Goal: Information Seeking & Learning: Learn about a topic

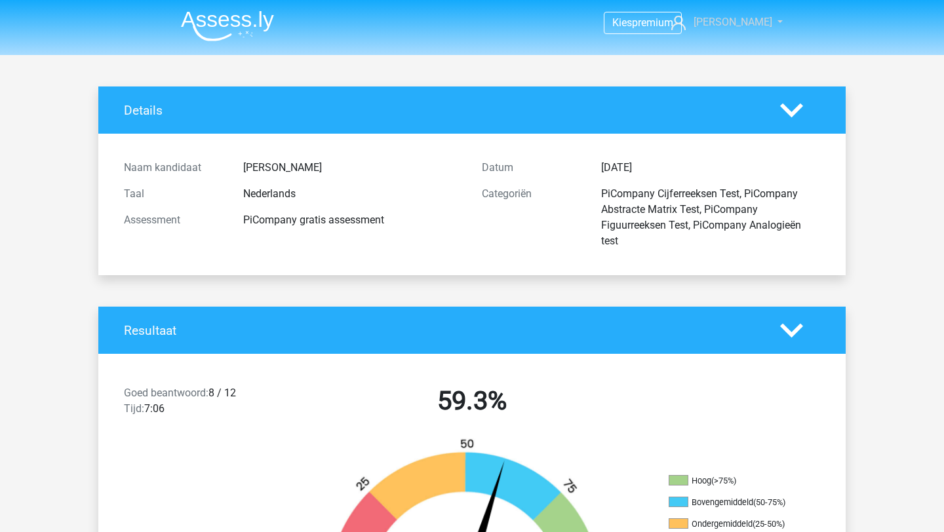
click at [737, 21] on span "[PERSON_NAME]" at bounding box center [733, 22] width 79 height 12
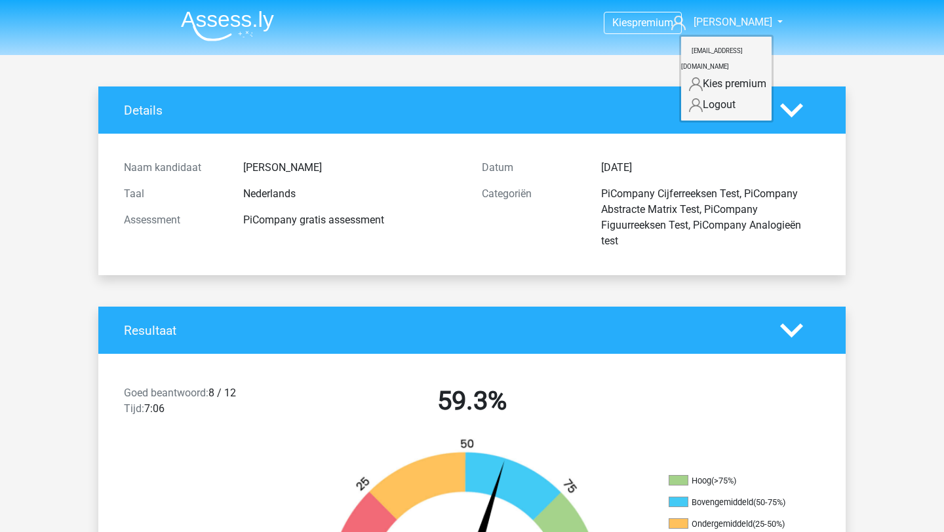
click at [579, 180] on div "Datum 23 september 2025" at bounding box center [651, 168] width 358 height 26
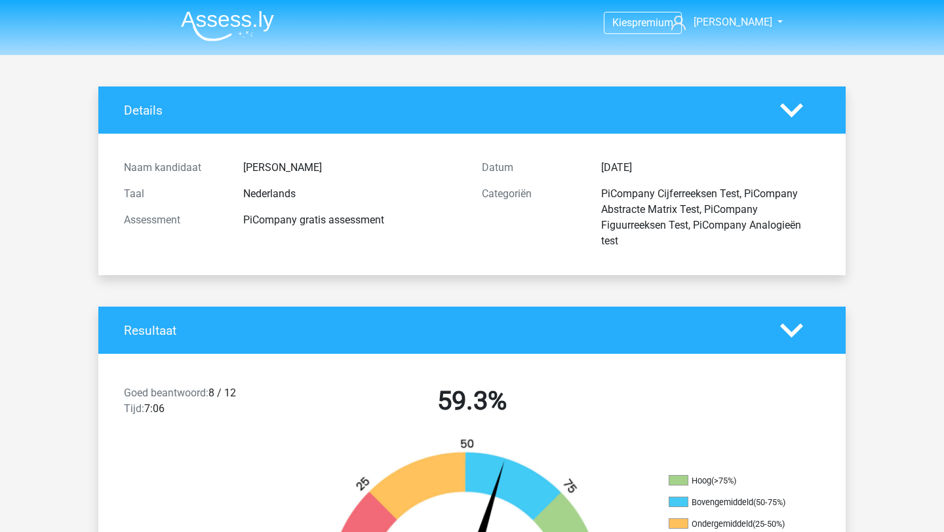
click at [240, 14] on img at bounding box center [227, 25] width 93 height 31
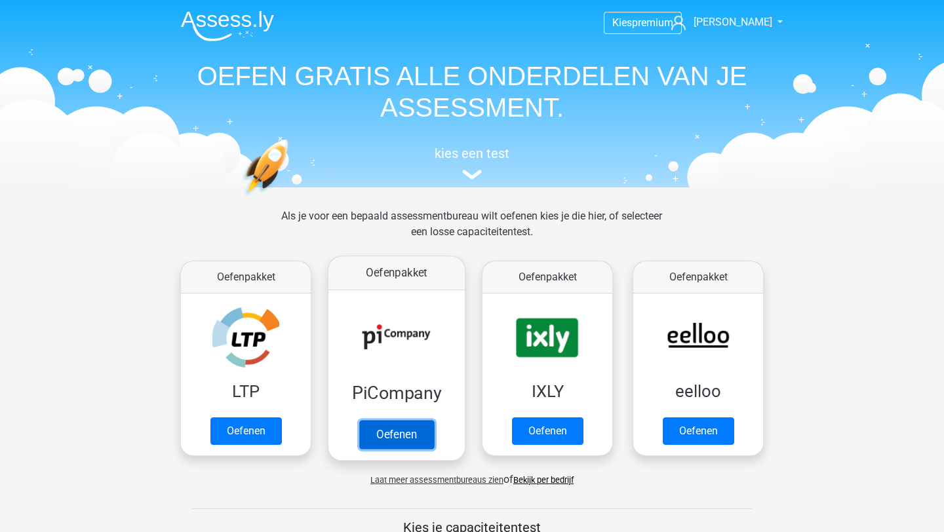
click at [397, 443] on link "Oefenen" at bounding box center [396, 434] width 75 height 29
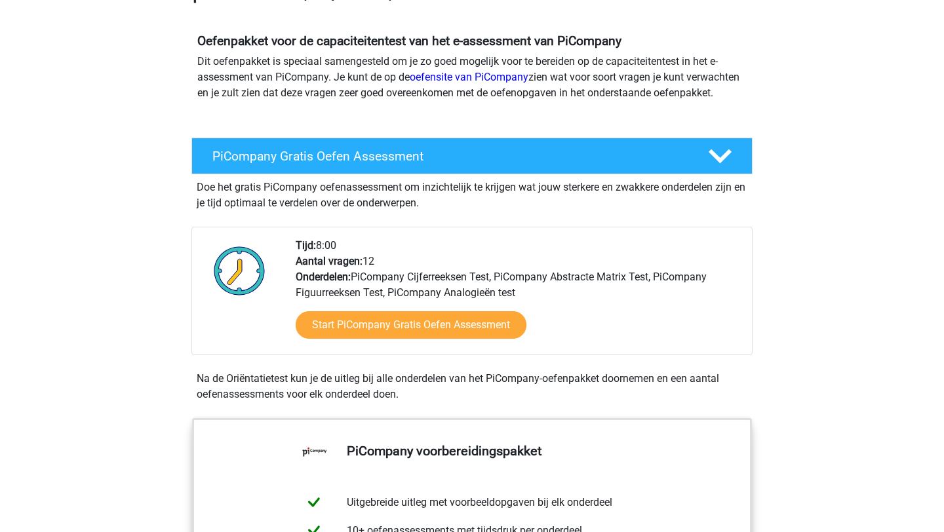
scroll to position [151, 0]
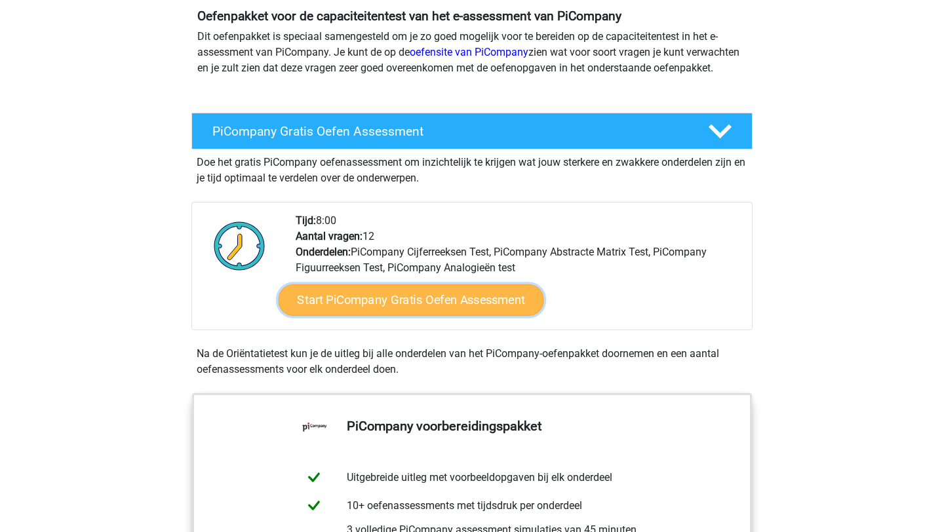
click at [405, 316] on link "Start PiCompany Gratis Oefen Assessment" at bounding box center [412, 300] width 266 height 31
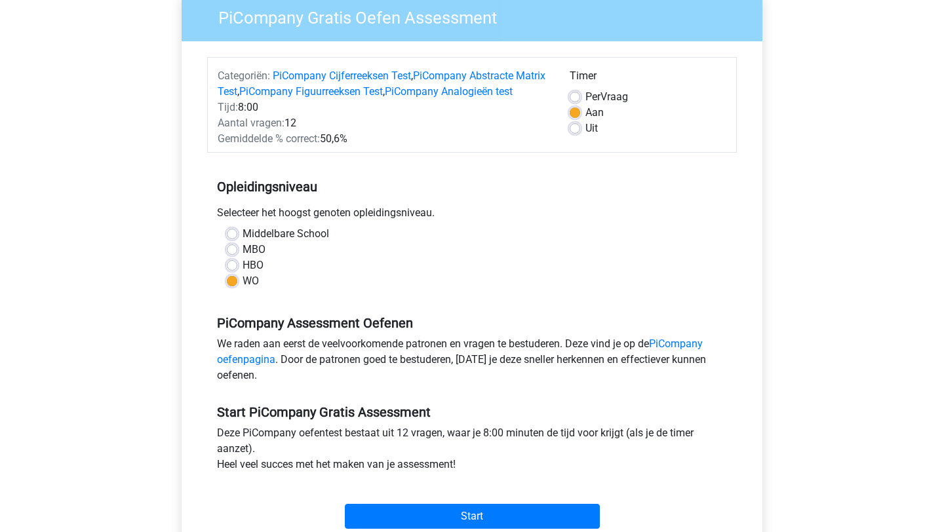
scroll to position [327, 0]
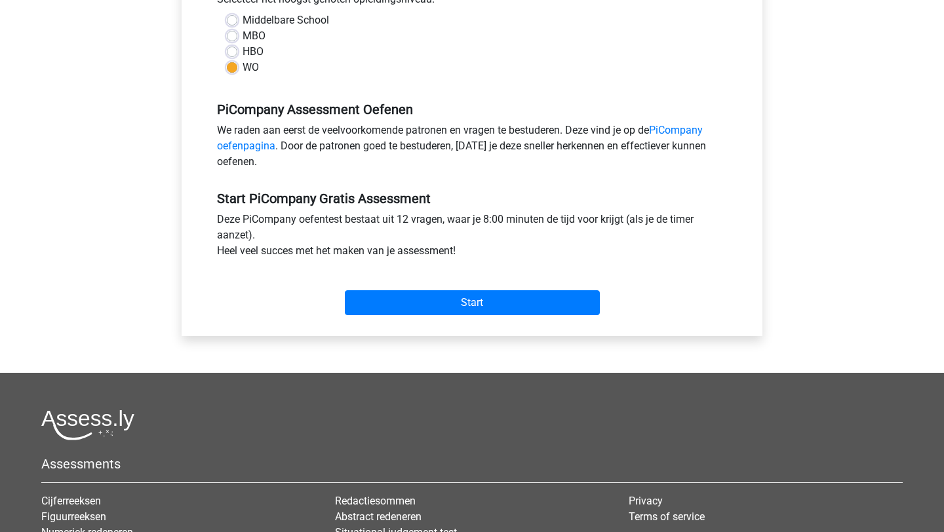
click at [435, 336] on div "Categoriën: PiCompany Cijferreeksen Test , PiCompany Abstracte Matrix Test , Pi…" at bounding box center [471, 82] width 561 height 509
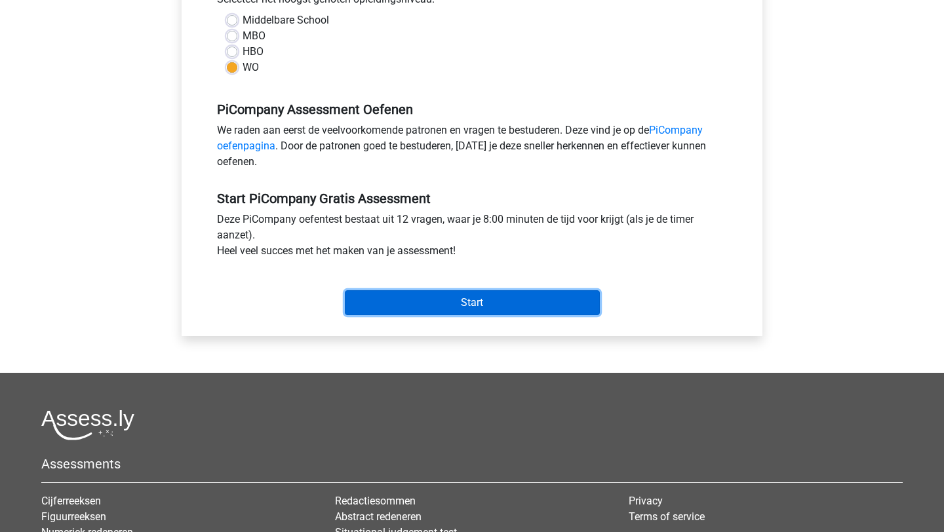
click at [433, 315] on input "Start" at bounding box center [472, 302] width 255 height 25
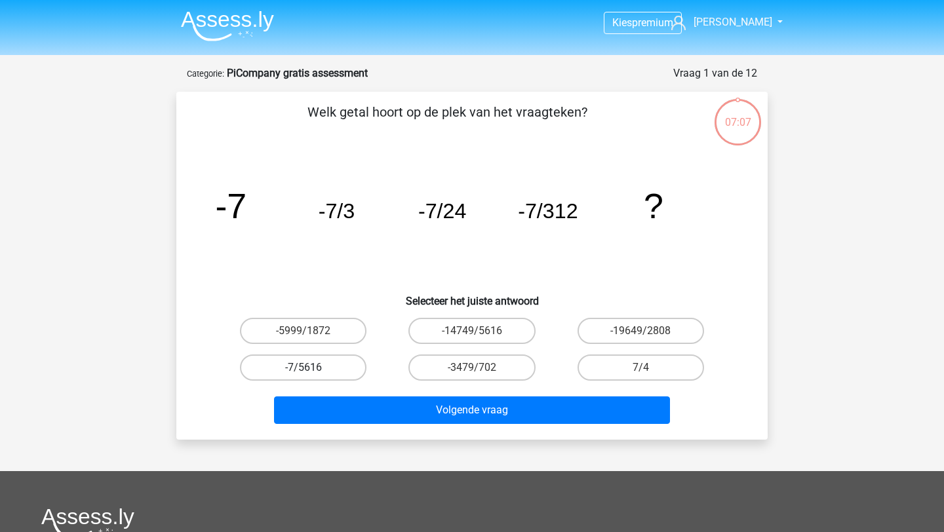
click at [332, 368] on label "-7/5616" at bounding box center [303, 368] width 127 height 26
click at [312, 368] on input "-7/5616" at bounding box center [308, 372] width 9 height 9
radio input "true"
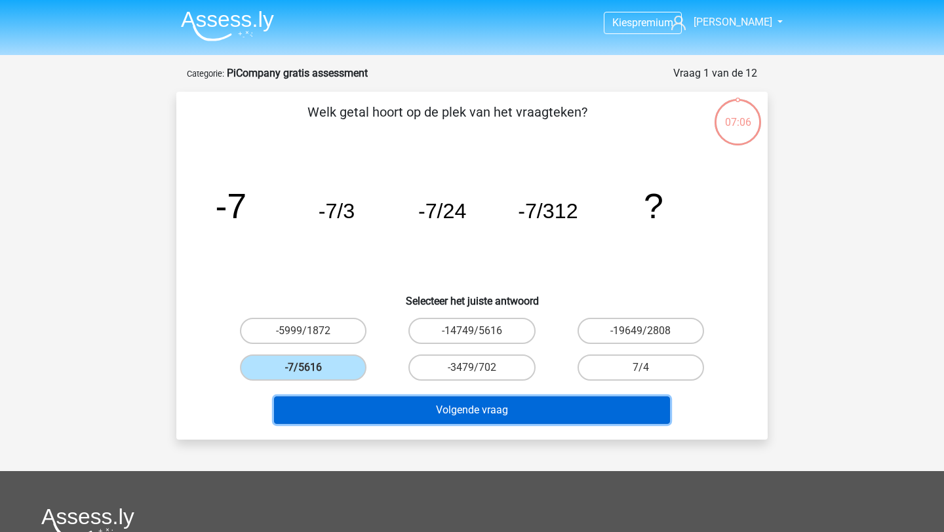
click at [470, 410] on button "Volgende vraag" at bounding box center [472, 411] width 397 height 28
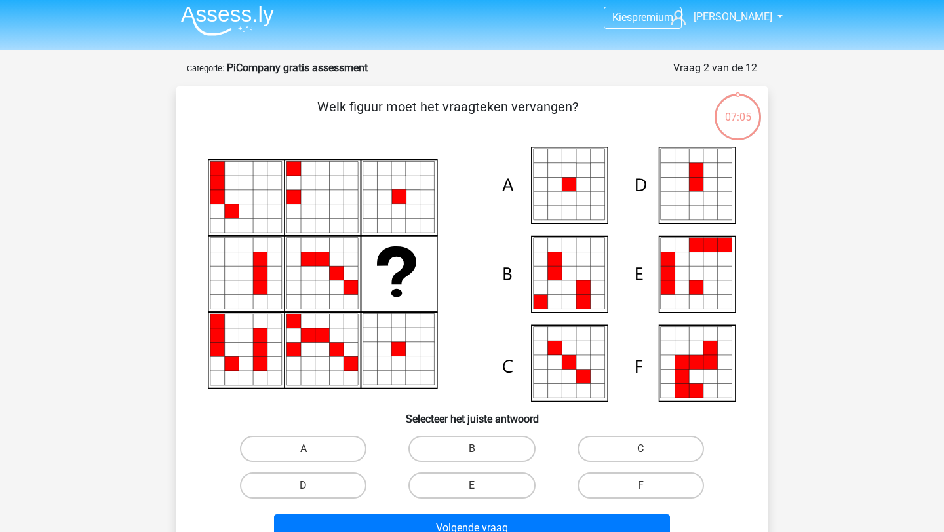
scroll to position [66, 0]
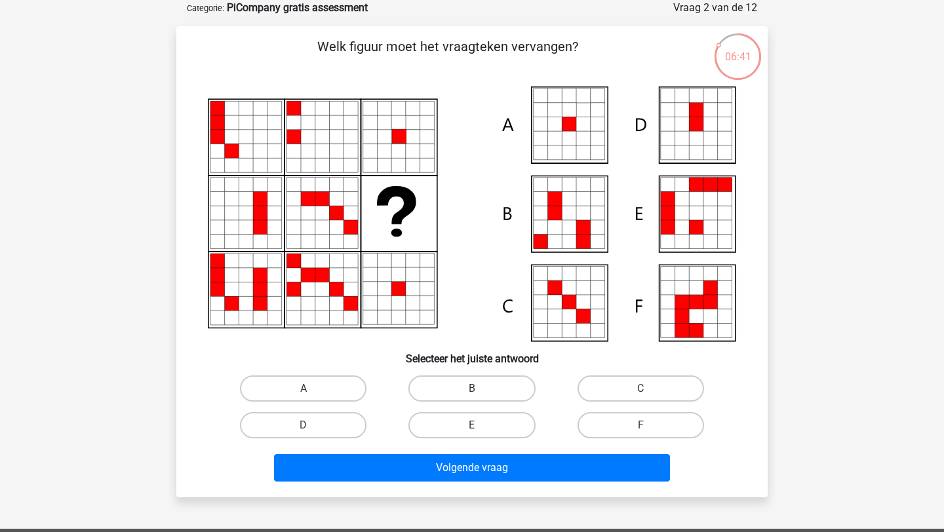
click at [477, 390] on input "B" at bounding box center [476, 393] width 9 height 9
radio input "true"
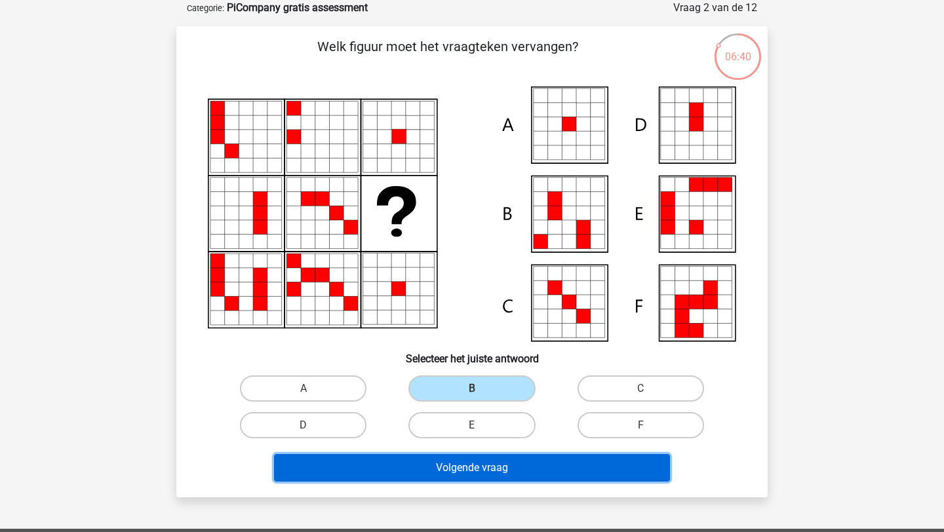
click at [478, 469] on button "Volgende vraag" at bounding box center [472, 468] width 397 height 28
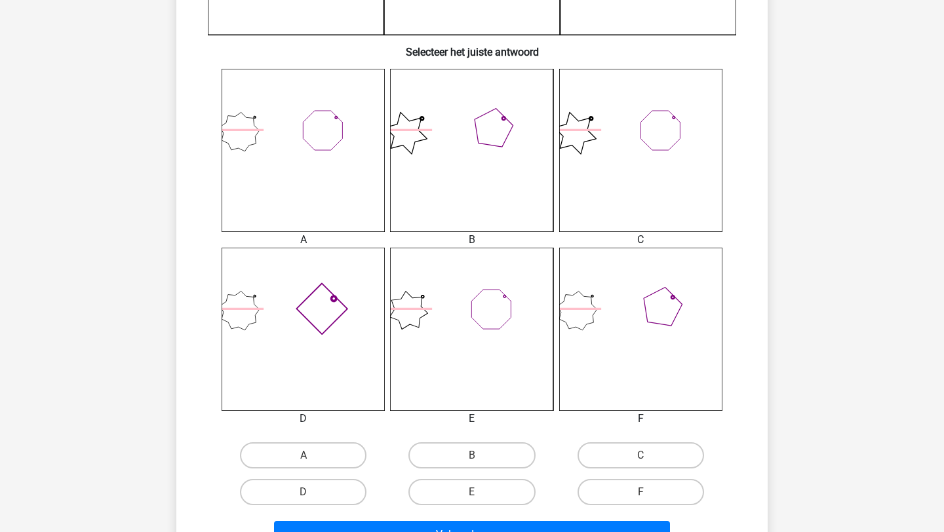
scroll to position [514, 0]
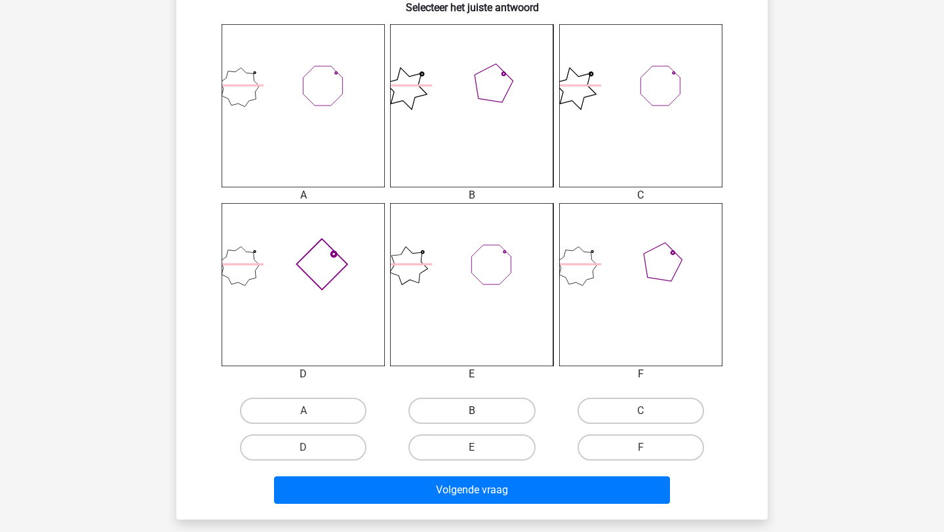
click at [477, 406] on label "B" at bounding box center [471, 411] width 127 height 26
click at [477, 411] on input "B" at bounding box center [476, 415] width 9 height 9
radio input "true"
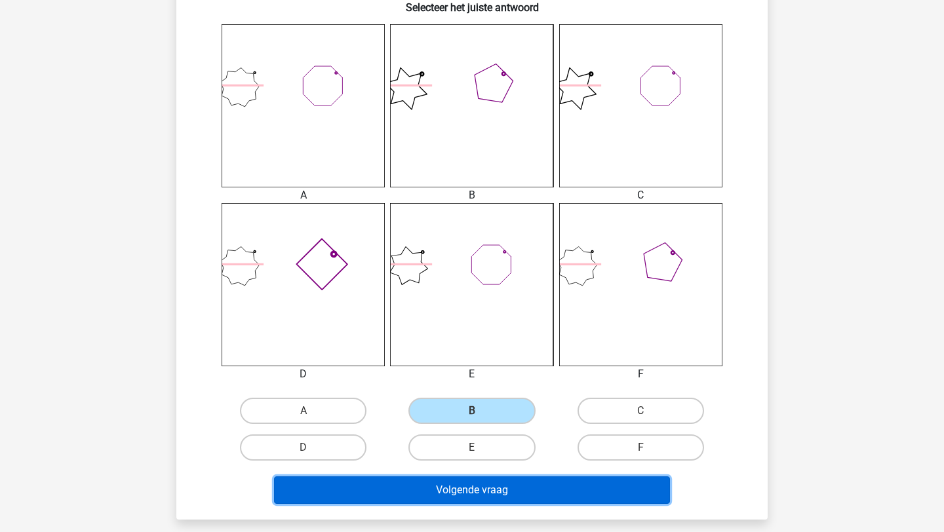
click at [464, 500] on button "Volgende vraag" at bounding box center [472, 491] width 397 height 28
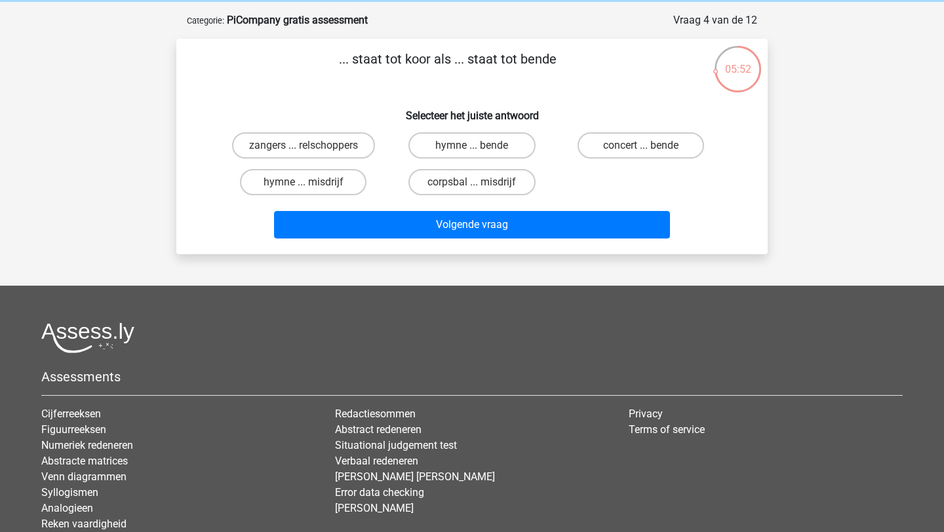
scroll to position [52, 0]
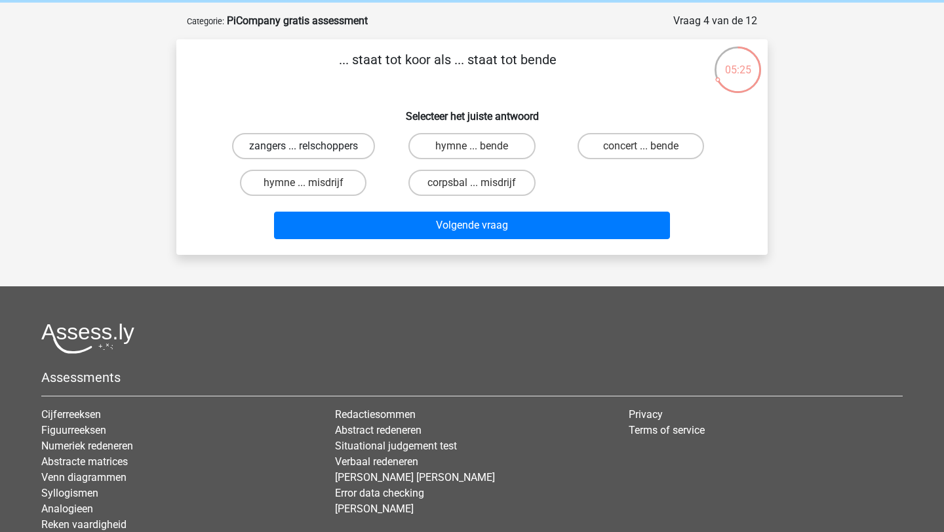
click at [348, 145] on label "zangers ... relschoppers" at bounding box center [303, 146] width 143 height 26
click at [312, 146] on input "zangers ... relschoppers" at bounding box center [308, 150] width 9 height 9
radio input "true"
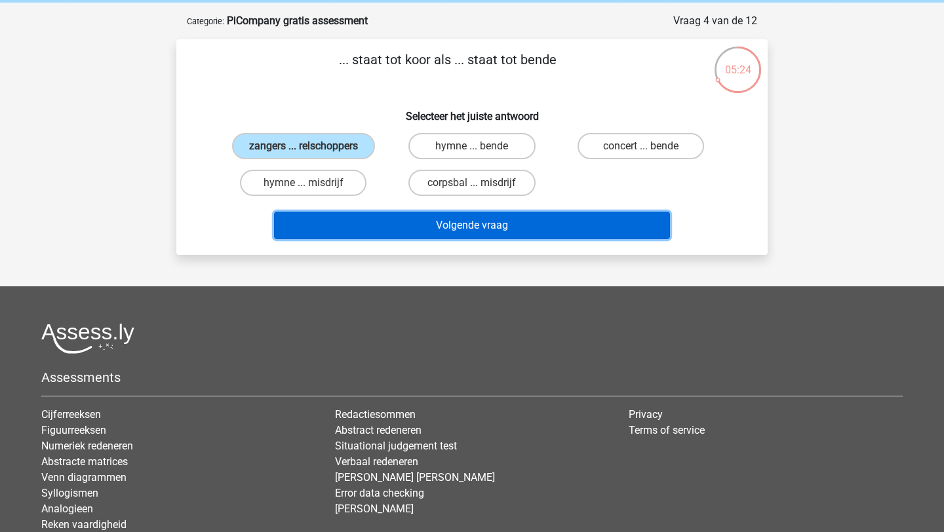
click at [388, 228] on button "Volgende vraag" at bounding box center [472, 226] width 397 height 28
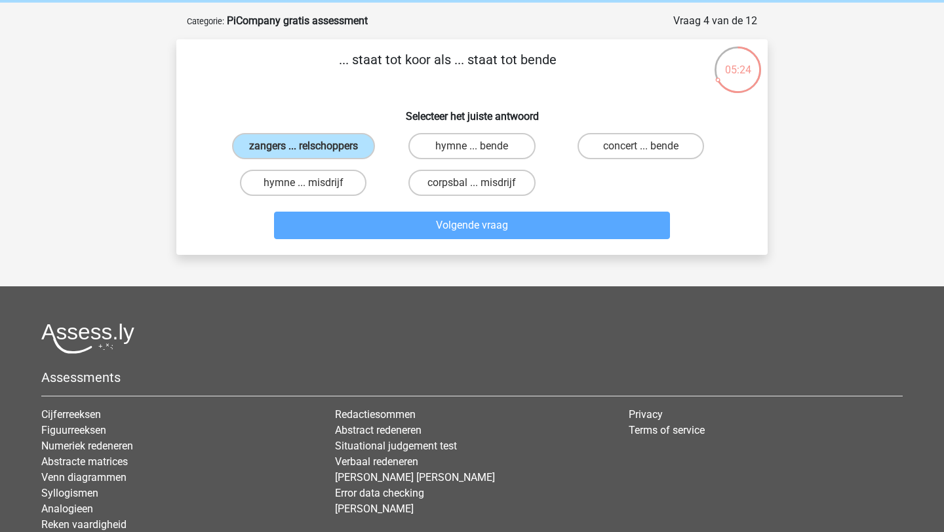
scroll to position [66, 0]
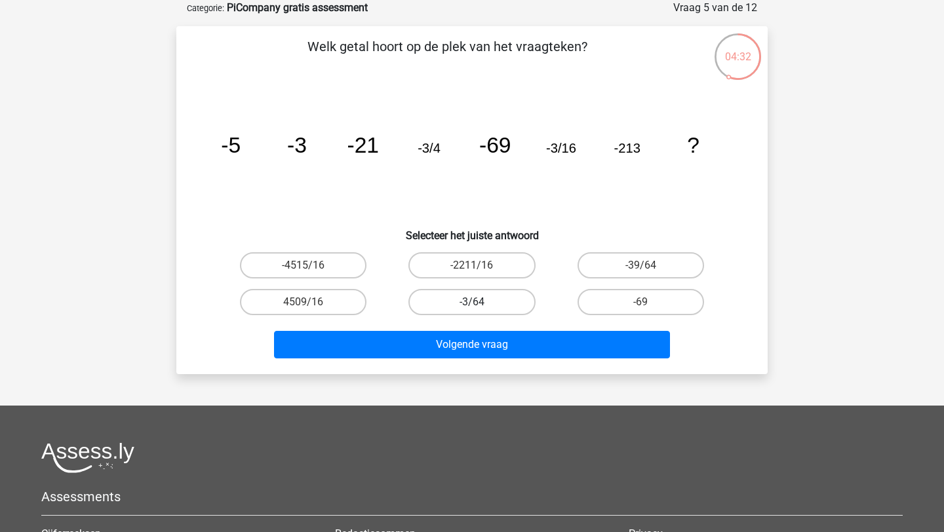
click at [448, 306] on label "-3/64" at bounding box center [471, 302] width 127 height 26
click at [472, 306] on input "-3/64" at bounding box center [476, 306] width 9 height 9
radio input "true"
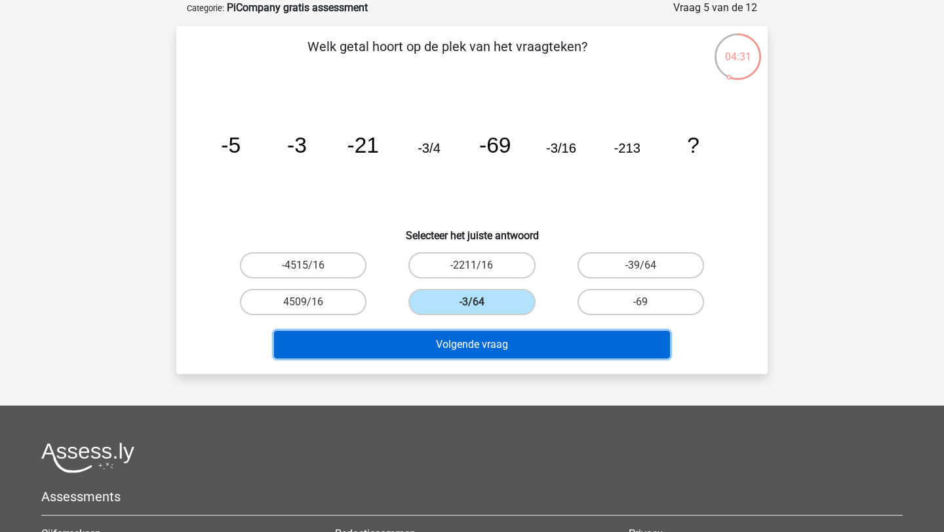
click at [461, 348] on button "Volgende vraag" at bounding box center [472, 345] width 397 height 28
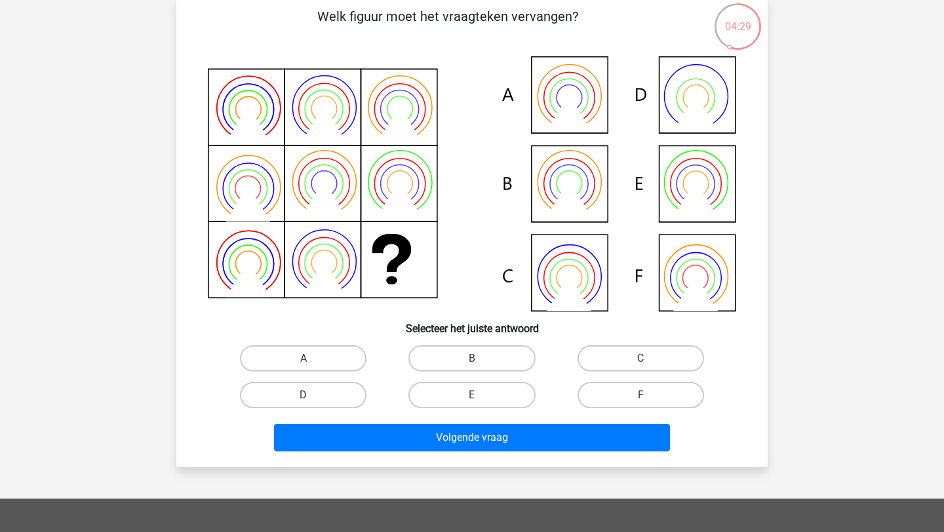
scroll to position [95, 0]
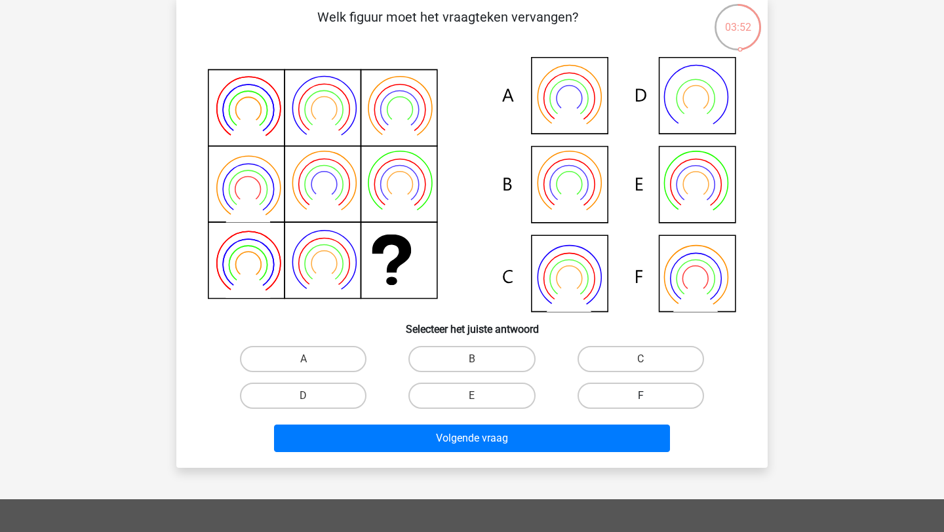
click at [639, 386] on label "F" at bounding box center [641, 396] width 127 height 26
click at [641, 396] on input "F" at bounding box center [645, 400] width 9 height 9
radio input "true"
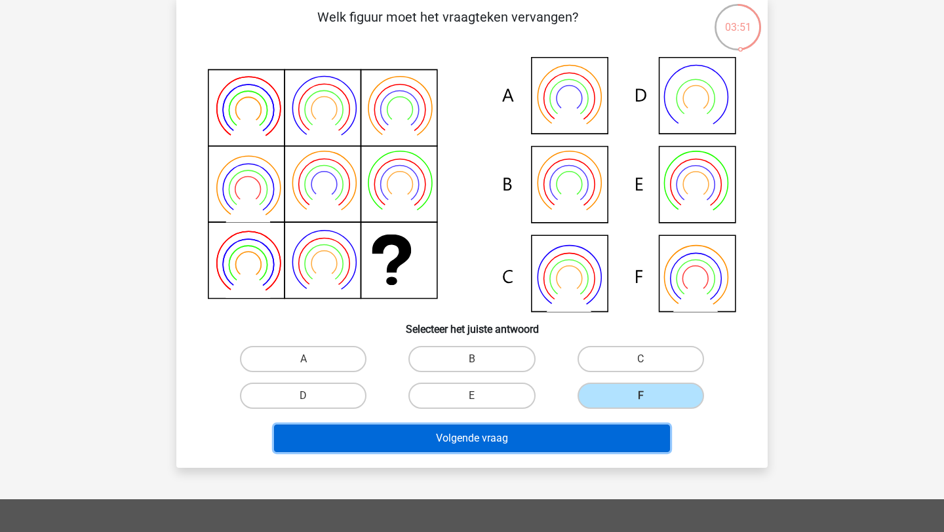
click at [558, 446] on button "Volgende vraag" at bounding box center [472, 439] width 397 height 28
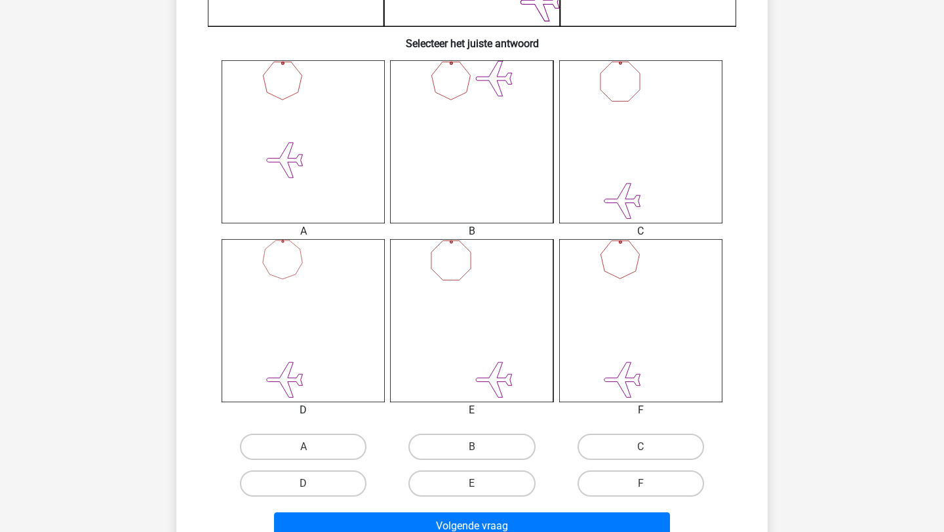
scroll to position [494, 0]
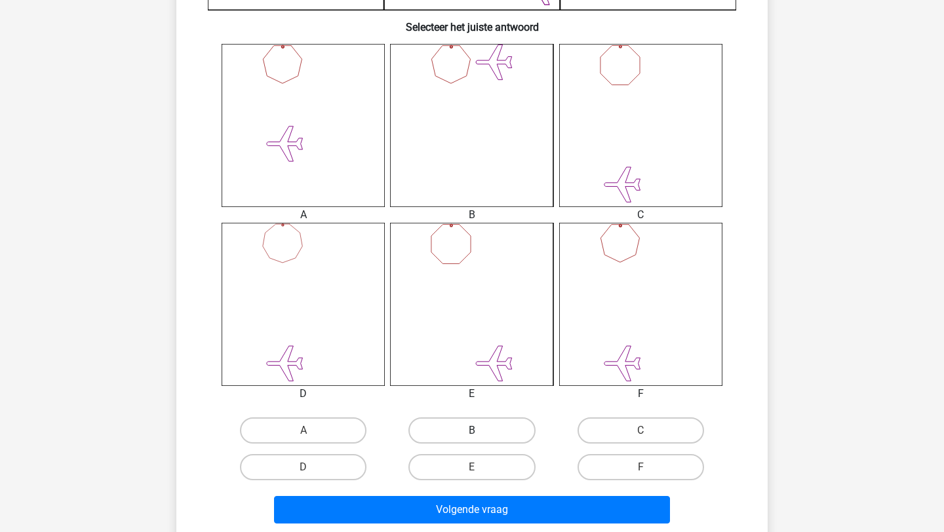
click at [490, 427] on label "B" at bounding box center [471, 431] width 127 height 26
click at [481, 431] on input "B" at bounding box center [476, 435] width 9 height 9
radio input "true"
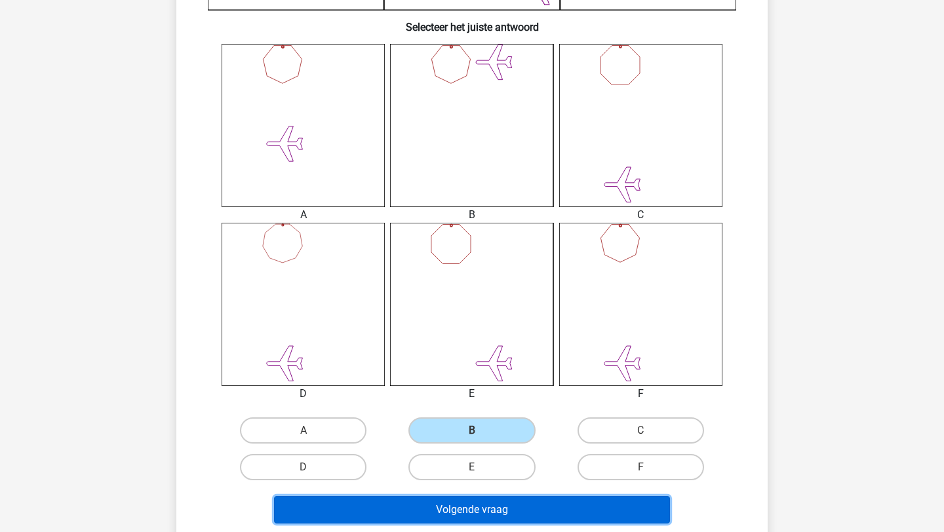
click at [485, 505] on button "Volgende vraag" at bounding box center [472, 510] width 397 height 28
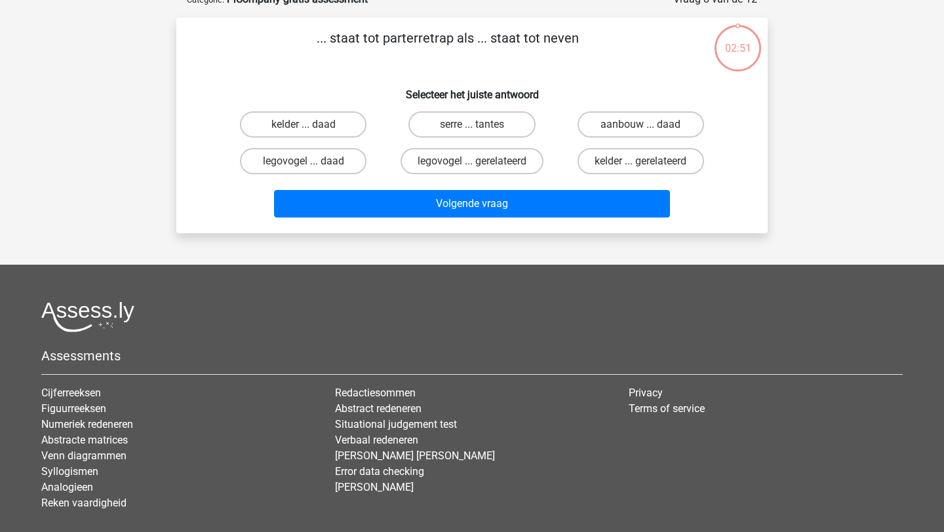
scroll to position [66, 0]
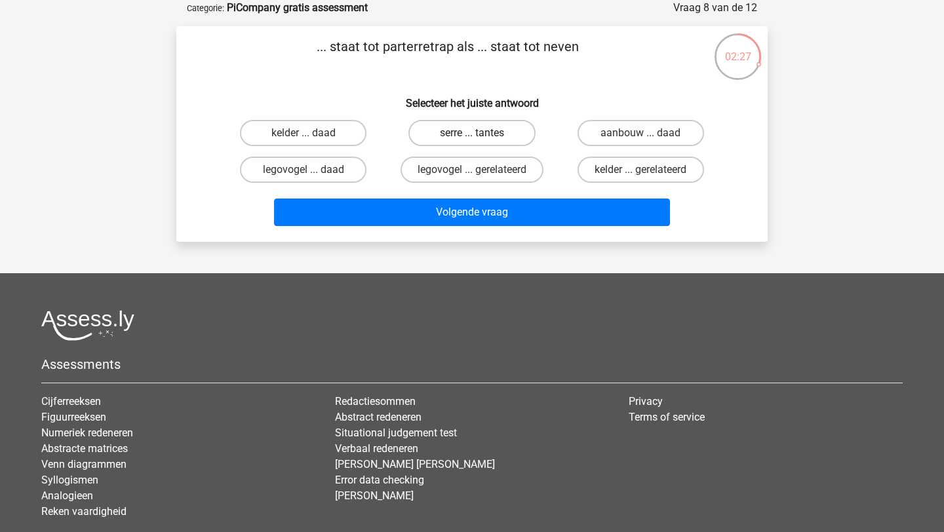
click at [472, 130] on label "serre ... tantes" at bounding box center [471, 133] width 127 height 26
click at [472, 133] on input "serre ... tantes" at bounding box center [476, 137] width 9 height 9
radio input "true"
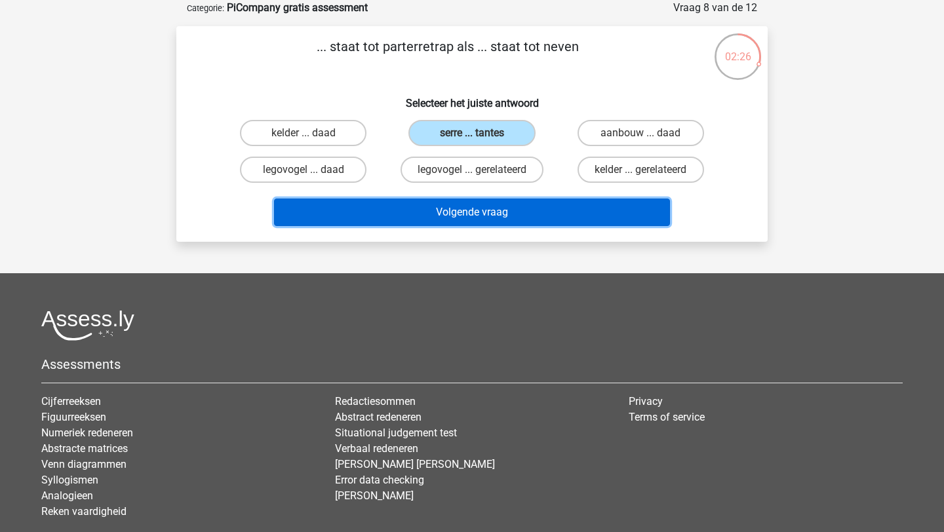
click at [482, 216] on button "Volgende vraag" at bounding box center [472, 213] width 397 height 28
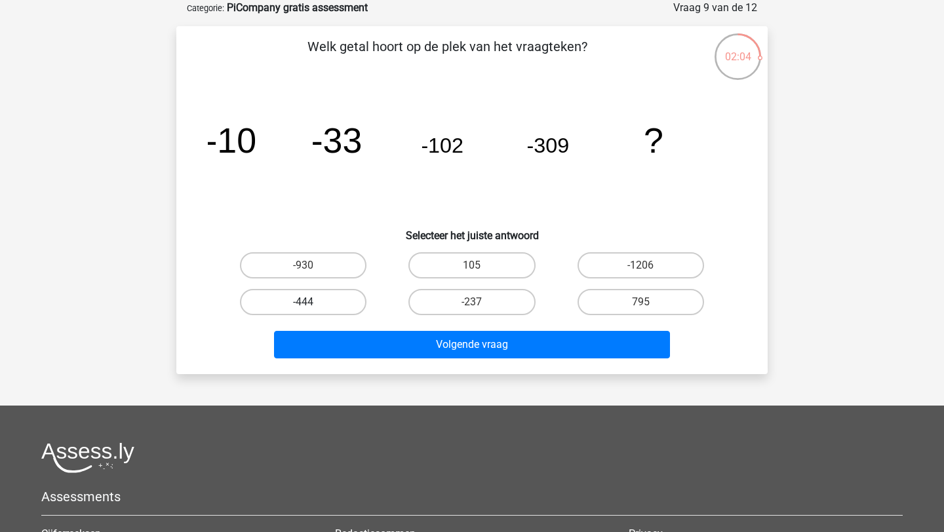
click at [289, 312] on label "-444" at bounding box center [303, 302] width 127 height 26
click at [304, 311] on input "-444" at bounding box center [308, 306] width 9 height 9
radio input "true"
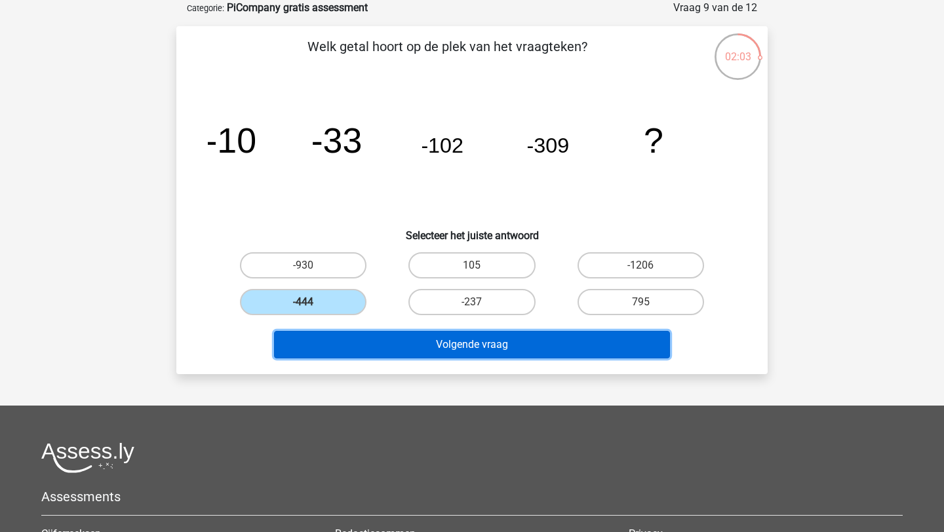
click at [402, 351] on button "Volgende vraag" at bounding box center [472, 345] width 397 height 28
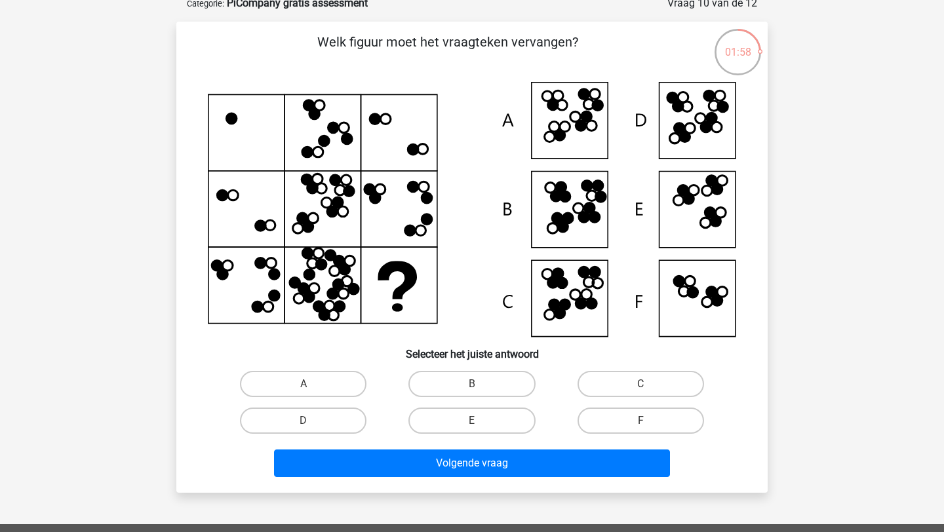
scroll to position [71, 0]
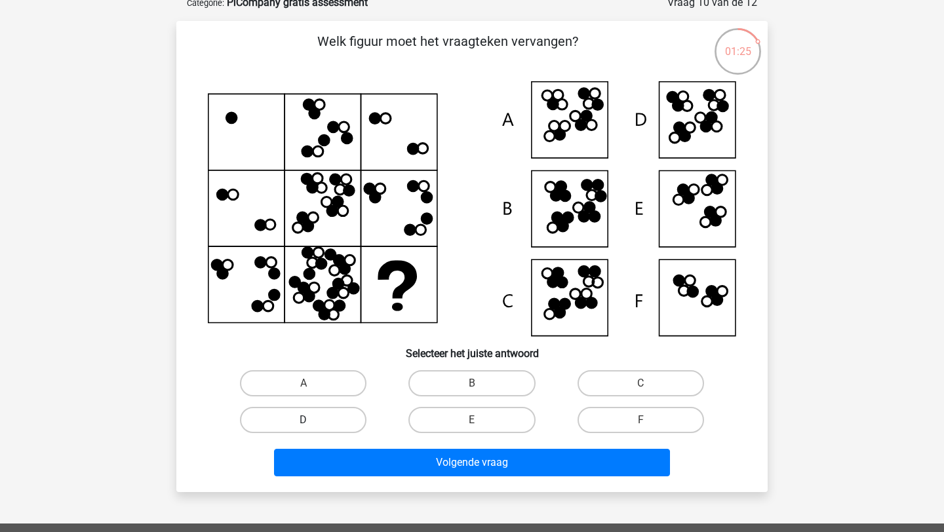
click at [334, 416] on label "D" at bounding box center [303, 420] width 127 height 26
click at [312, 420] on input "D" at bounding box center [308, 424] width 9 height 9
radio input "true"
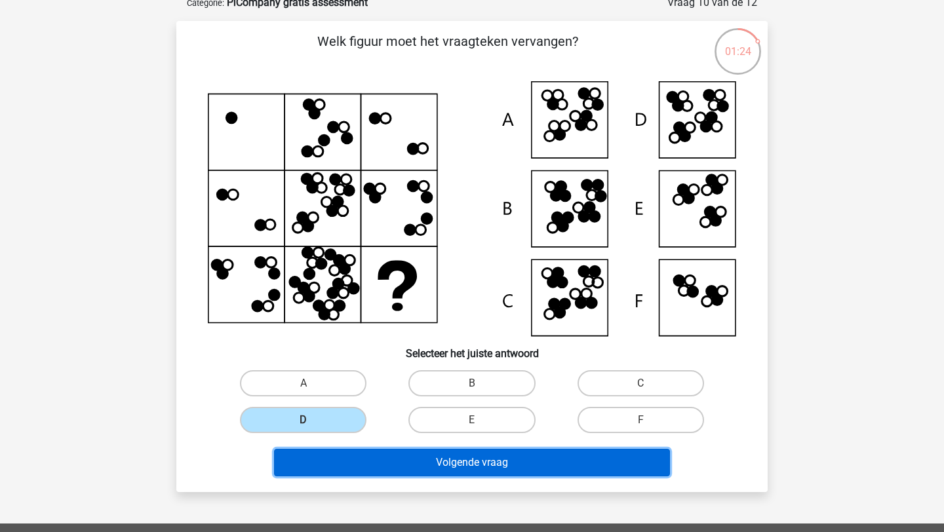
click at [416, 471] on button "Volgende vraag" at bounding box center [472, 463] width 397 height 28
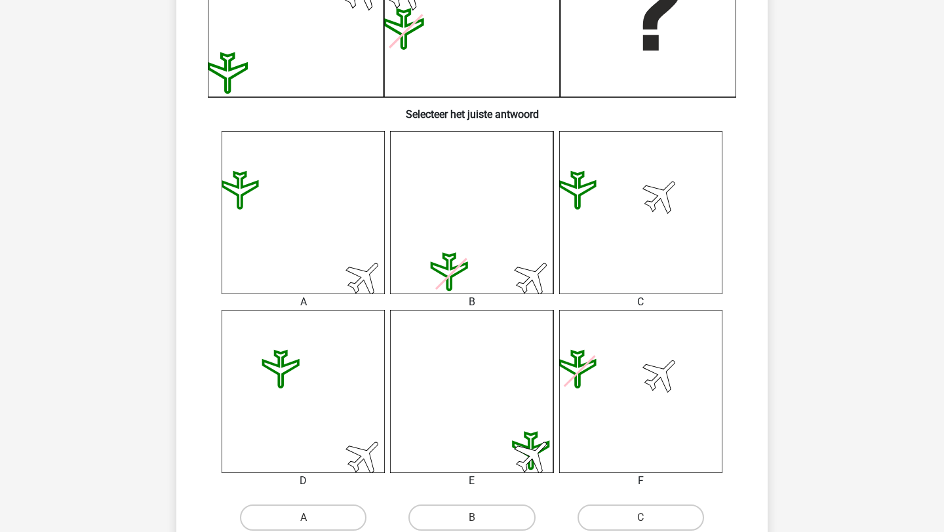
scroll to position [426, 0]
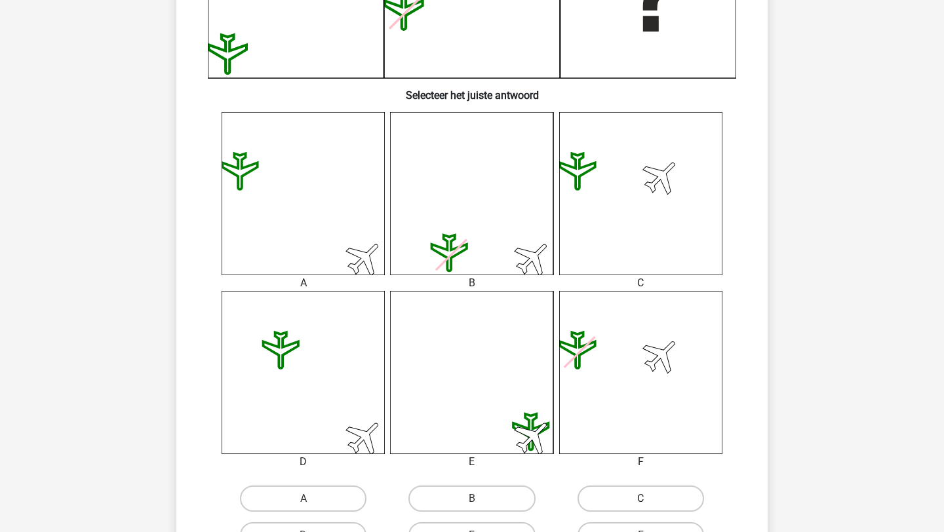
click at [635, 487] on label "C" at bounding box center [641, 499] width 127 height 26
click at [641, 499] on input "C" at bounding box center [645, 503] width 9 height 9
radio input "true"
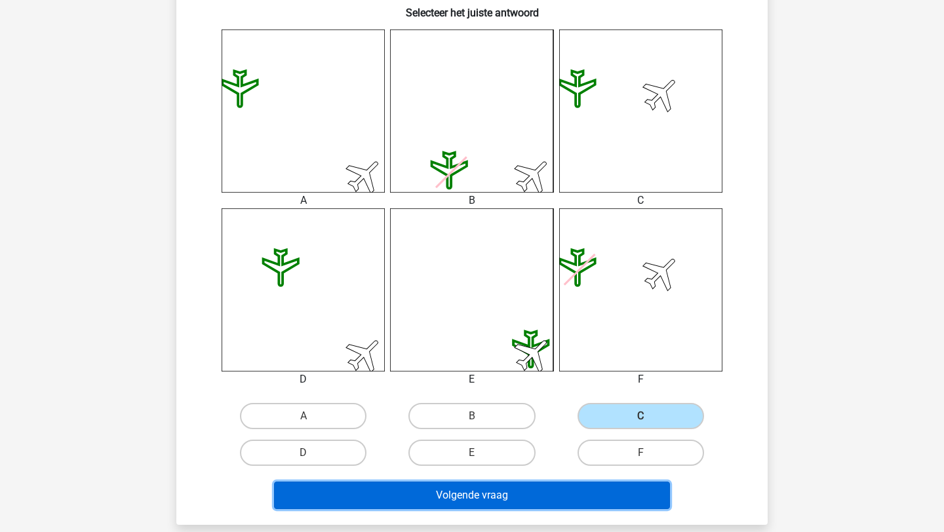
click at [604, 492] on button "Volgende vraag" at bounding box center [472, 496] width 397 height 28
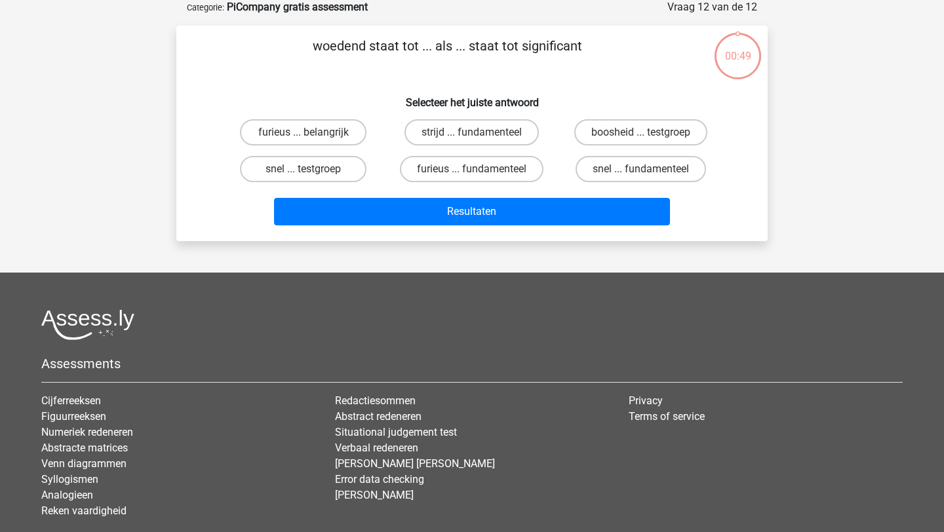
scroll to position [66, 0]
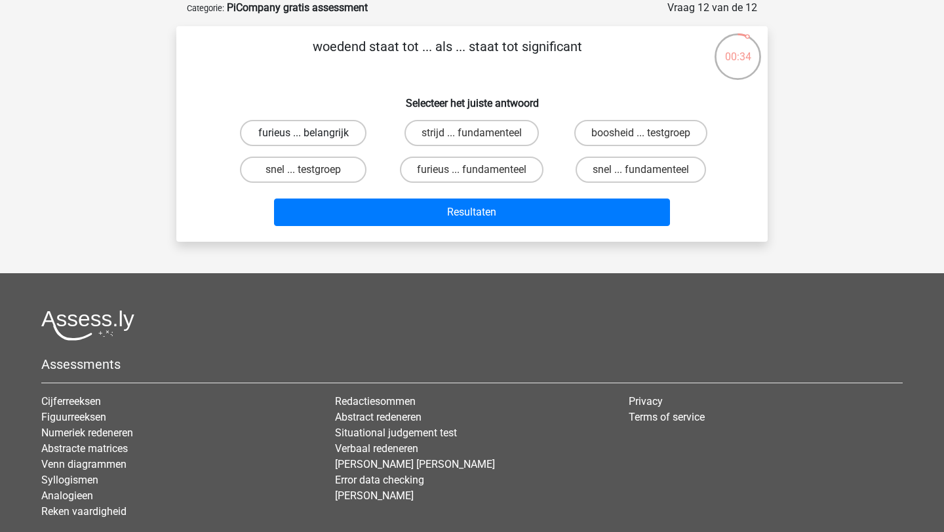
click at [302, 121] on label "furieus ... belangrijk" at bounding box center [303, 133] width 127 height 26
click at [304, 133] on input "furieus ... belangrijk" at bounding box center [308, 137] width 9 height 9
radio input "true"
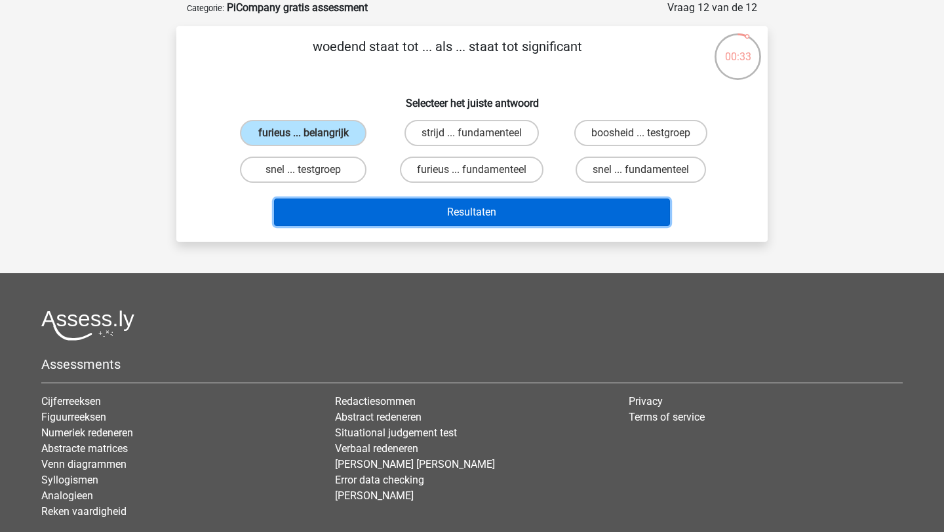
click at [365, 208] on button "Resultaten" at bounding box center [472, 213] width 397 height 28
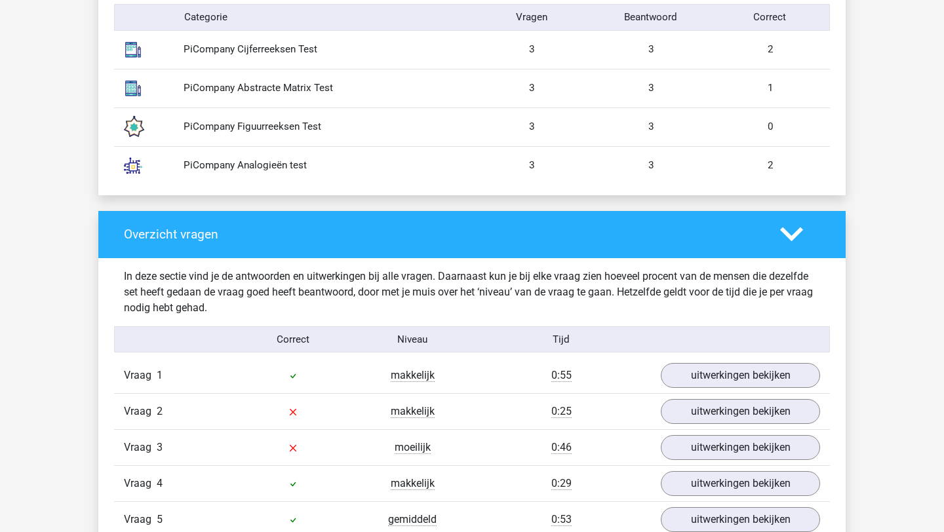
scroll to position [1271, 0]
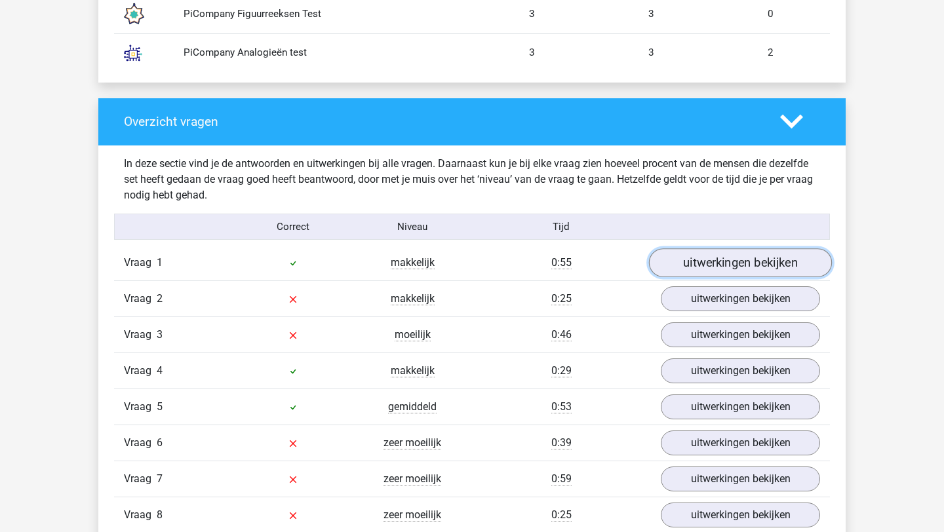
click at [744, 265] on link "uitwerkingen bekijken" at bounding box center [740, 263] width 183 height 29
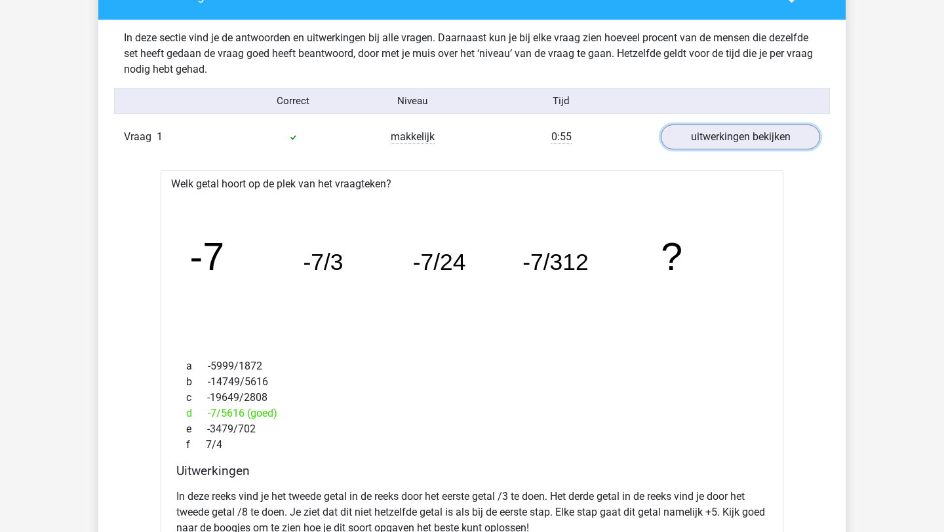
scroll to position [1526, 0]
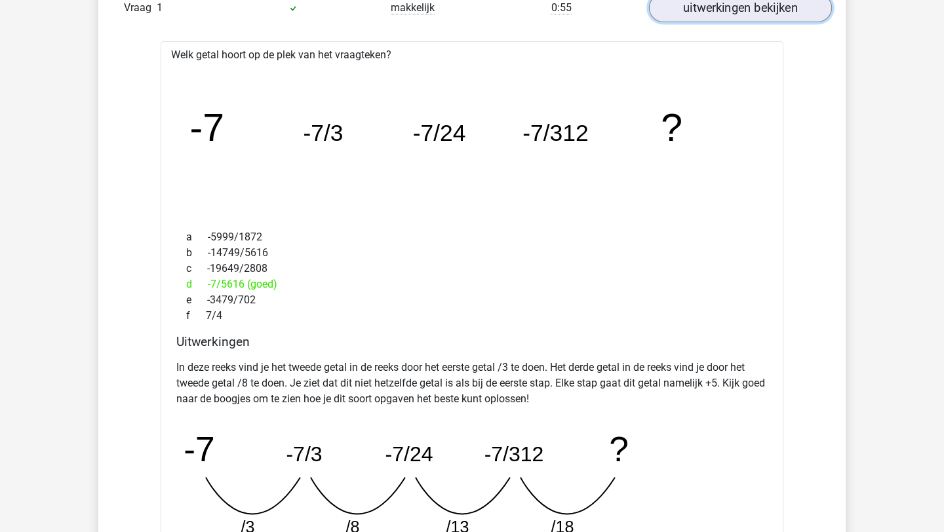
click at [713, 13] on link "uitwerkingen bekijken" at bounding box center [740, 8] width 183 height 29
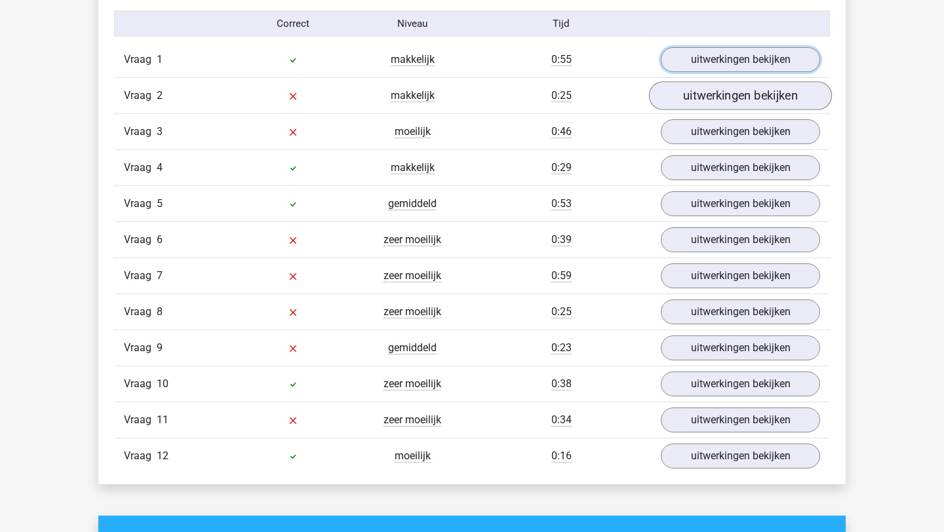
scroll to position [1473, 0]
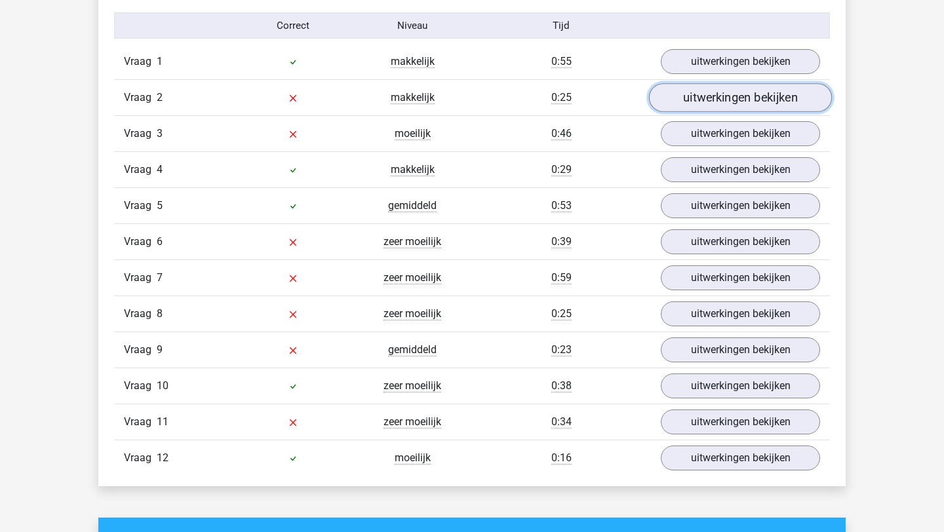
click at [719, 97] on link "uitwerkingen bekijken" at bounding box center [740, 98] width 183 height 29
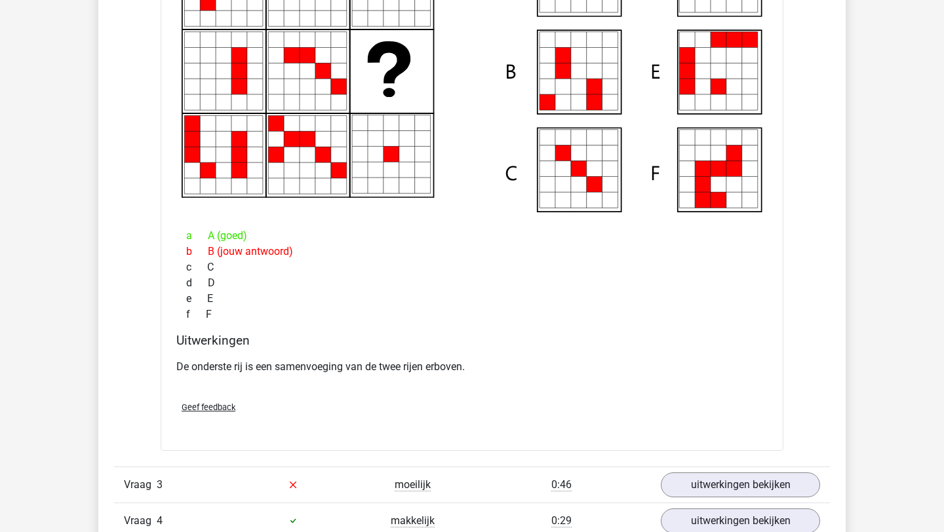
scroll to position [1837, 0]
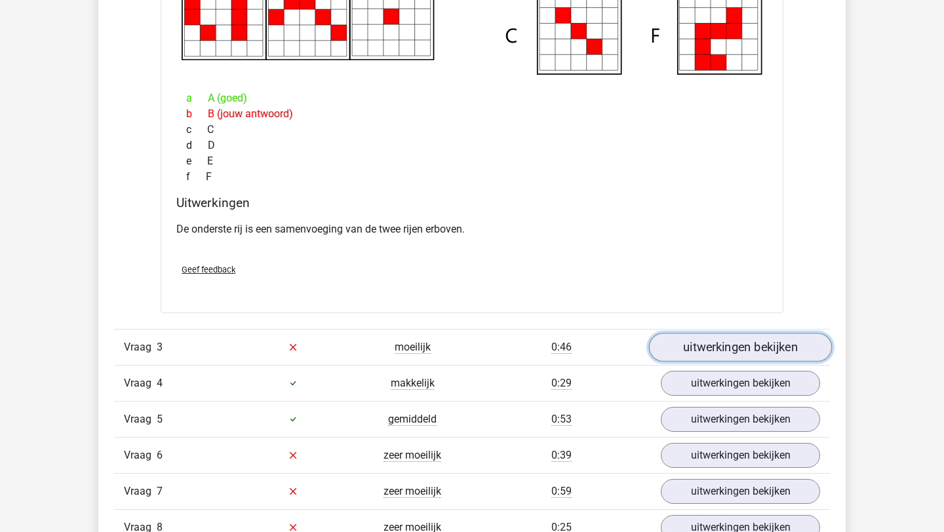
click at [730, 348] on link "uitwerkingen bekijken" at bounding box center [740, 347] width 183 height 29
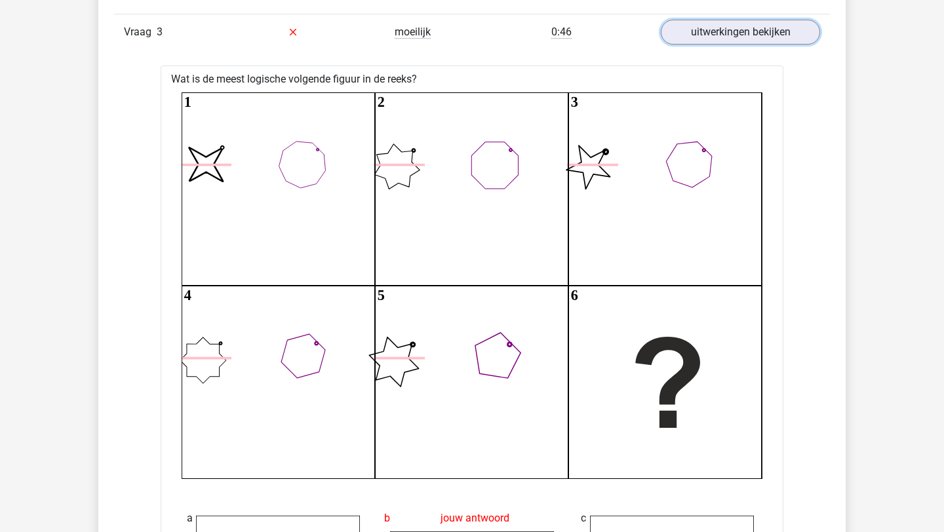
scroll to position [2008, 0]
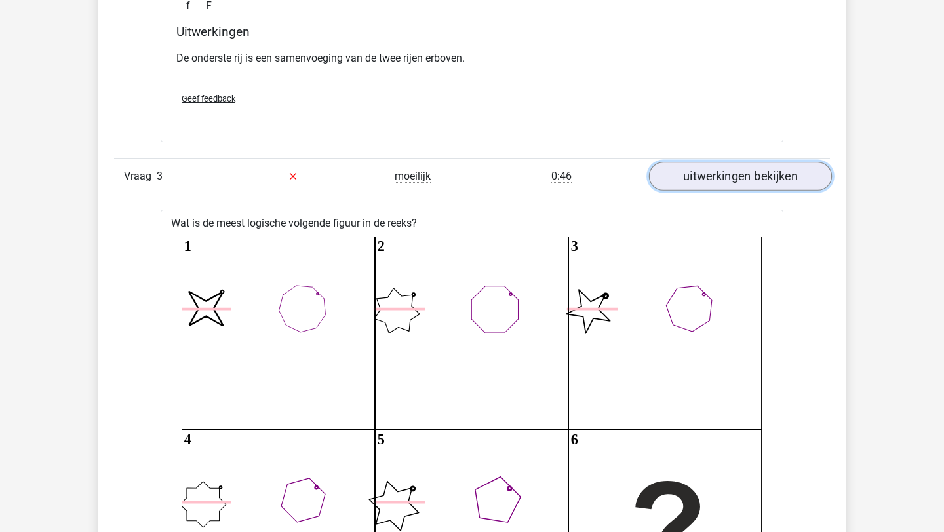
click at [700, 175] on link "uitwerkingen bekijken" at bounding box center [740, 176] width 183 height 29
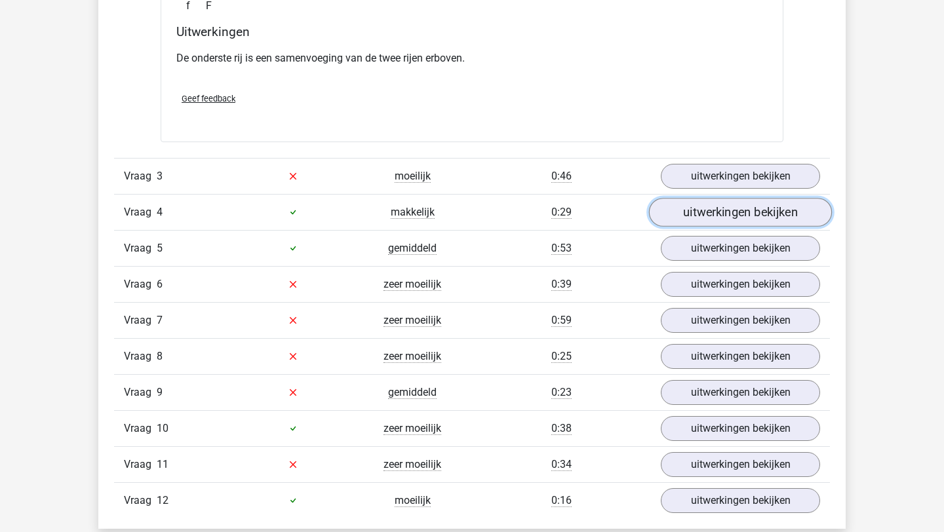
click at [696, 212] on link "uitwerkingen bekijken" at bounding box center [740, 212] width 183 height 29
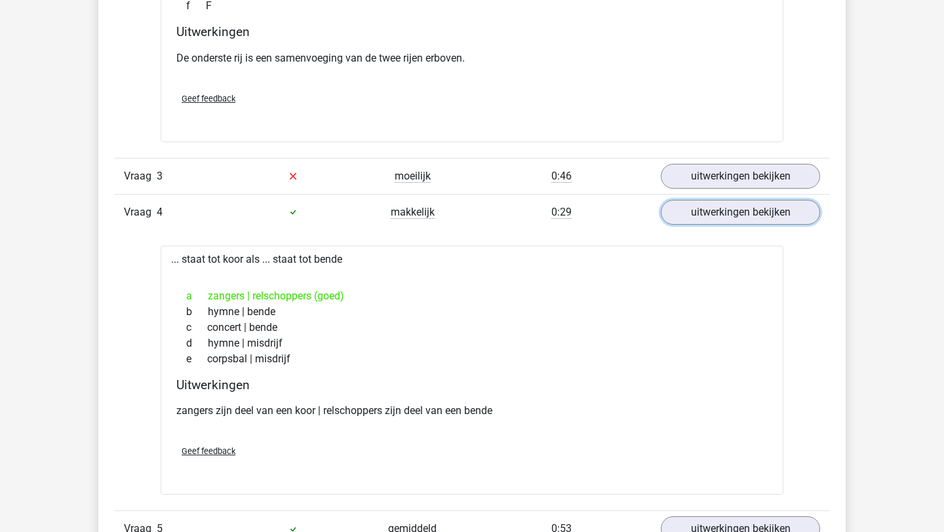
scroll to position [2158, 0]
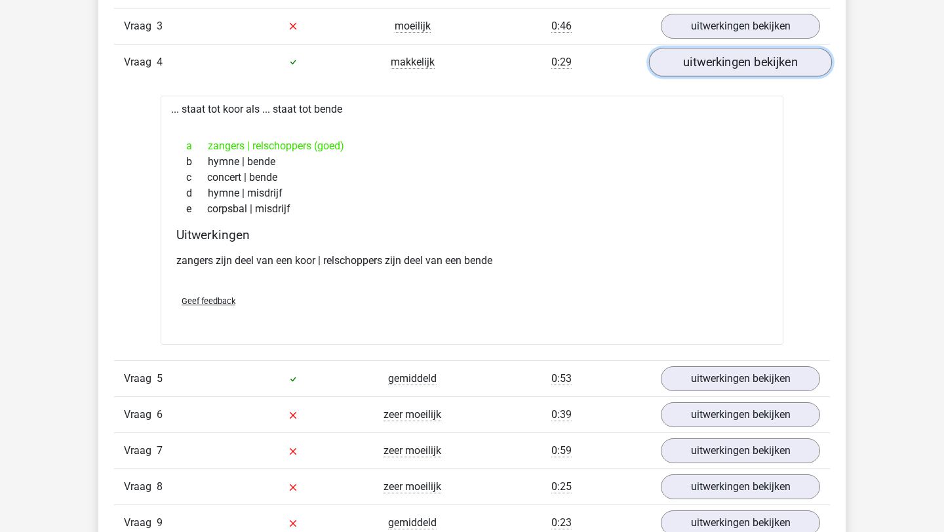
click at [714, 70] on link "uitwerkingen bekijken" at bounding box center [740, 62] width 183 height 29
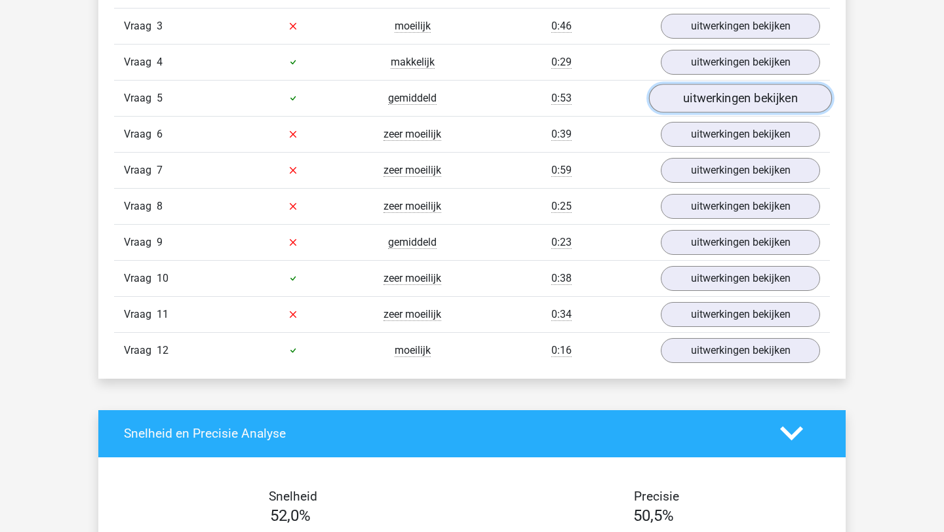
click at [709, 102] on link "uitwerkingen bekijken" at bounding box center [740, 98] width 183 height 29
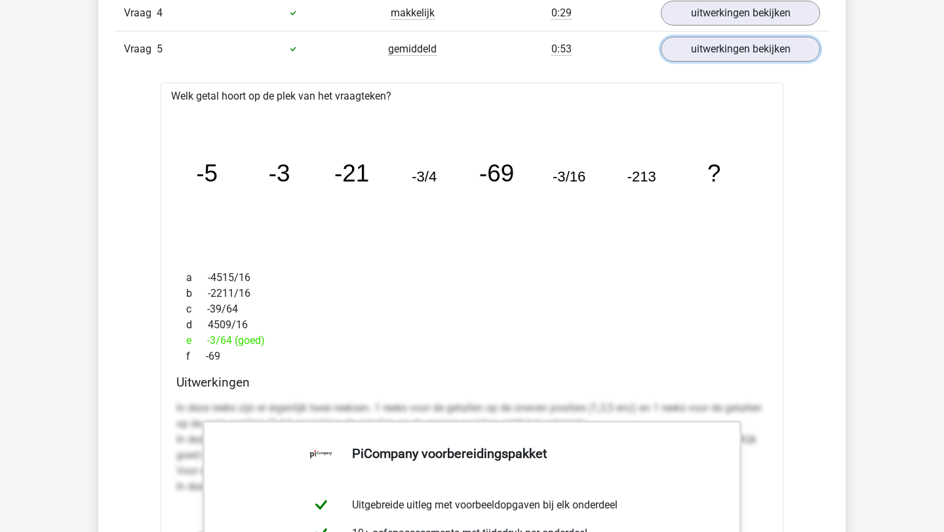
scroll to position [2206, 0]
click at [692, 62] on link "uitwerkingen bekijken" at bounding box center [740, 50] width 183 height 29
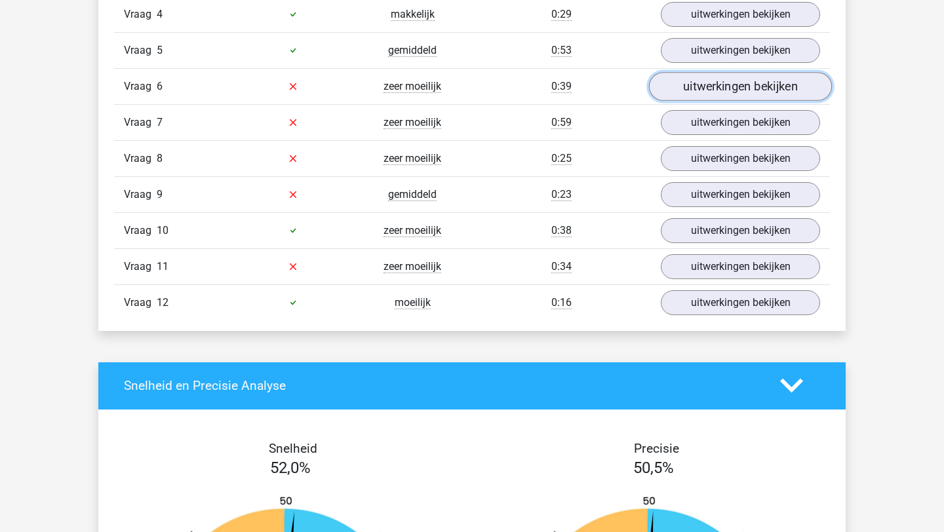
click at [698, 85] on link "uitwerkingen bekijken" at bounding box center [740, 86] width 183 height 29
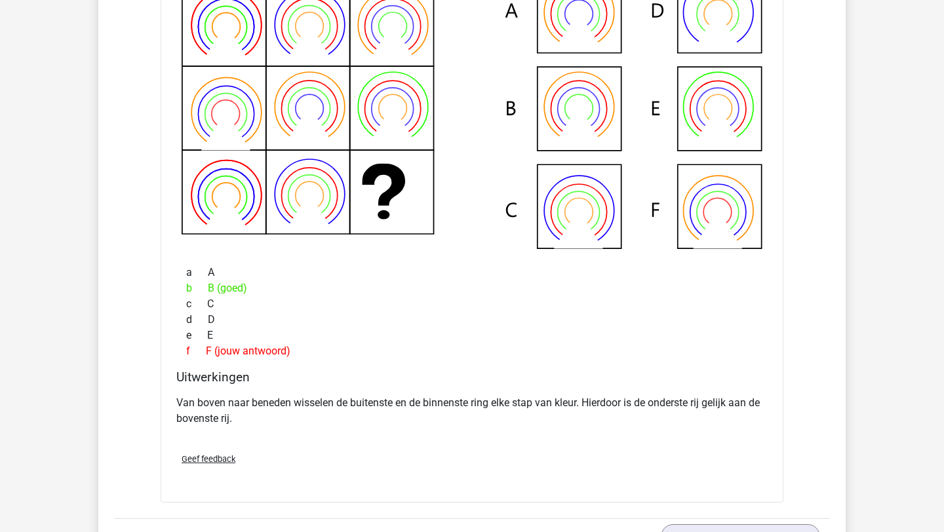
scroll to position [2610, 0]
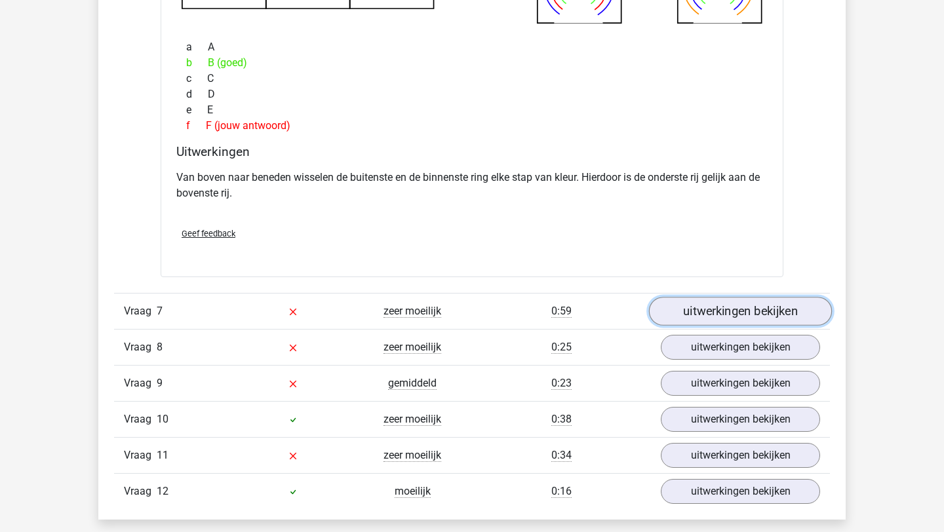
click at [712, 315] on link "uitwerkingen bekijken" at bounding box center [740, 311] width 183 height 29
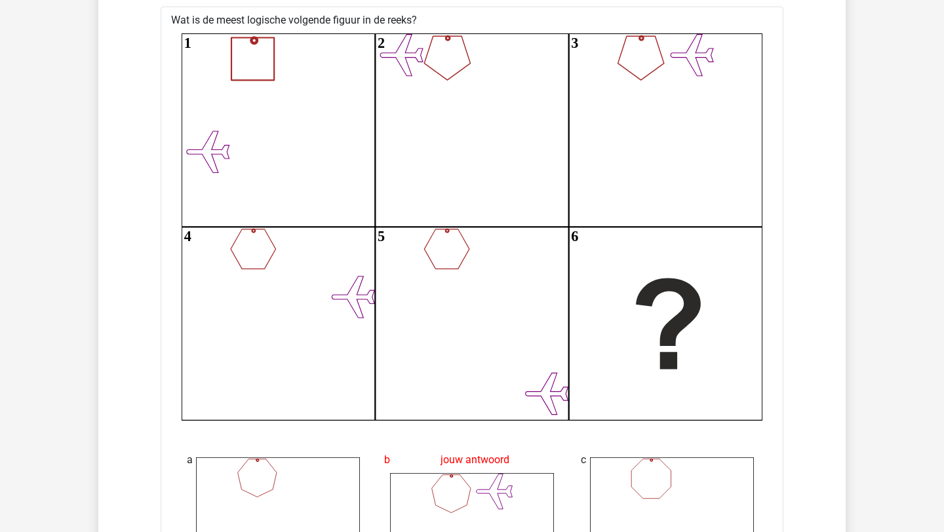
scroll to position [2884, 0]
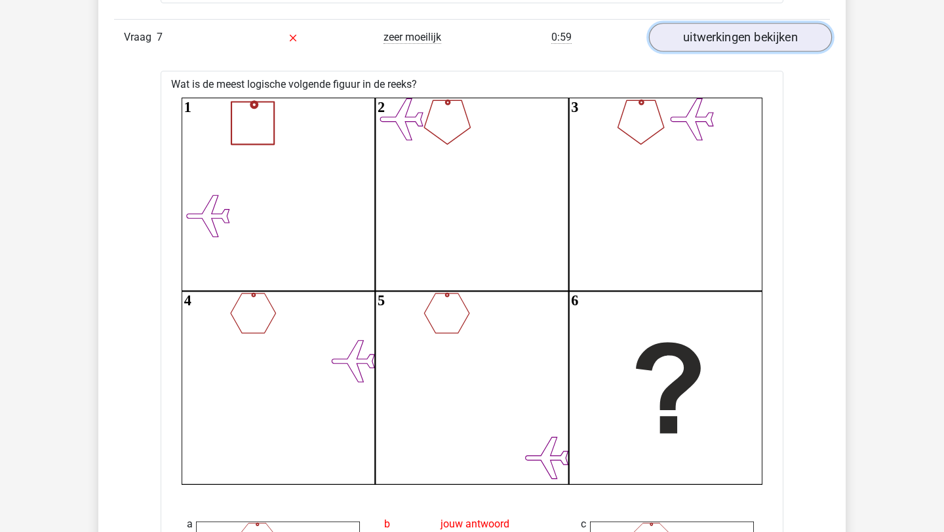
click at [708, 39] on link "uitwerkingen bekijken" at bounding box center [740, 37] width 183 height 29
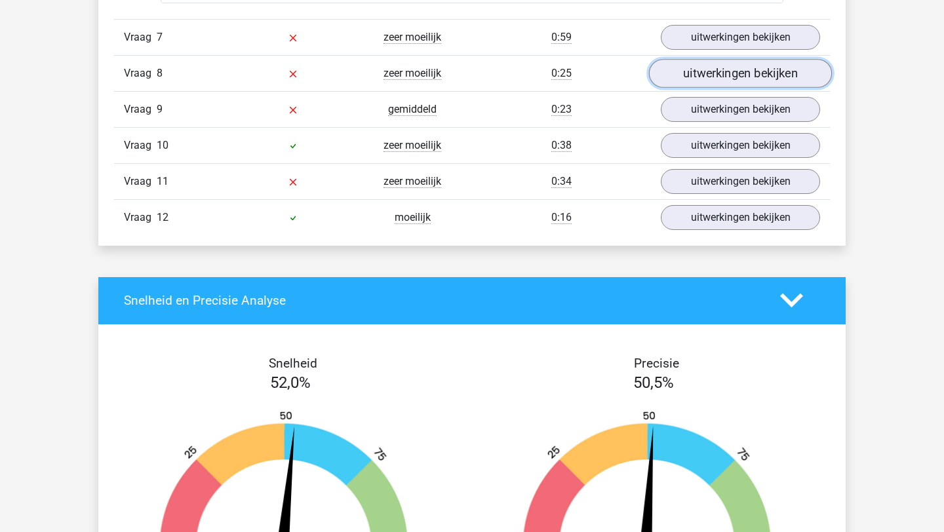
click at [716, 66] on link "uitwerkingen bekijken" at bounding box center [740, 73] width 183 height 29
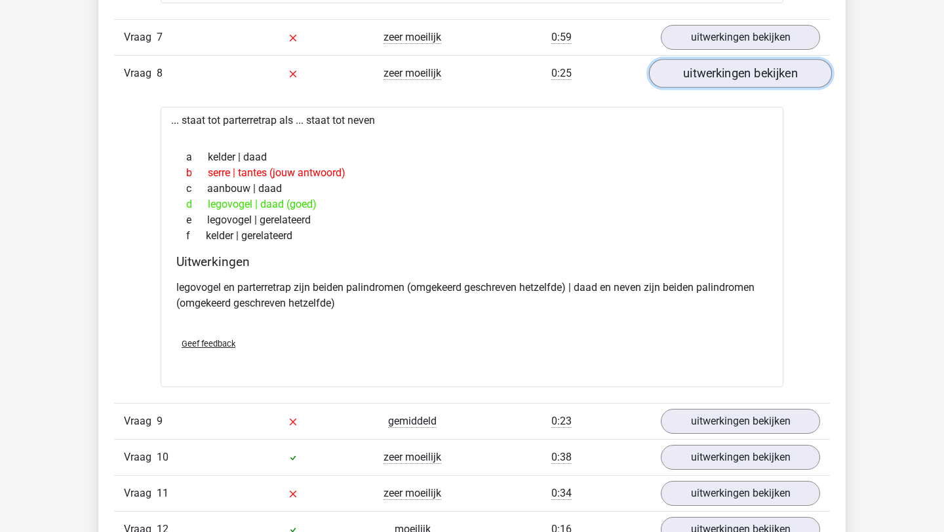
click at [683, 74] on link "uitwerkingen bekijken" at bounding box center [740, 73] width 183 height 29
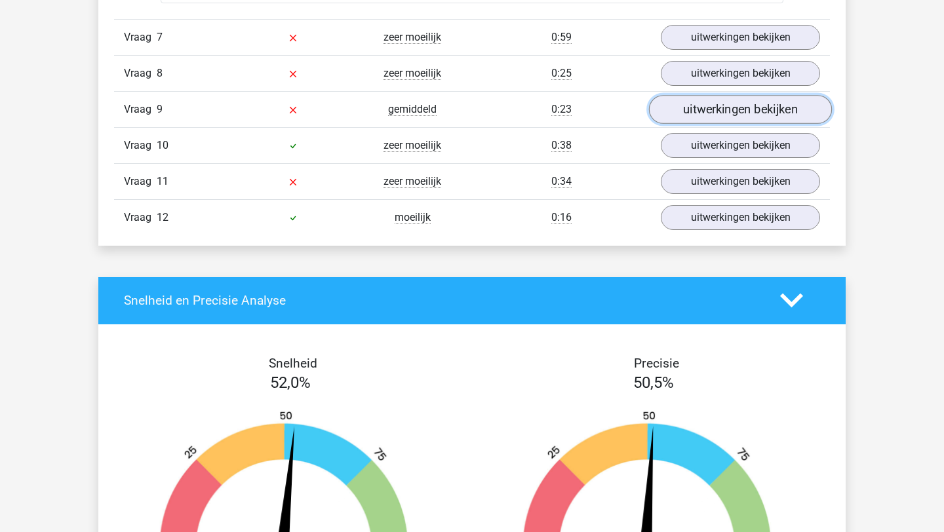
click at [720, 114] on link "uitwerkingen bekijken" at bounding box center [740, 109] width 183 height 29
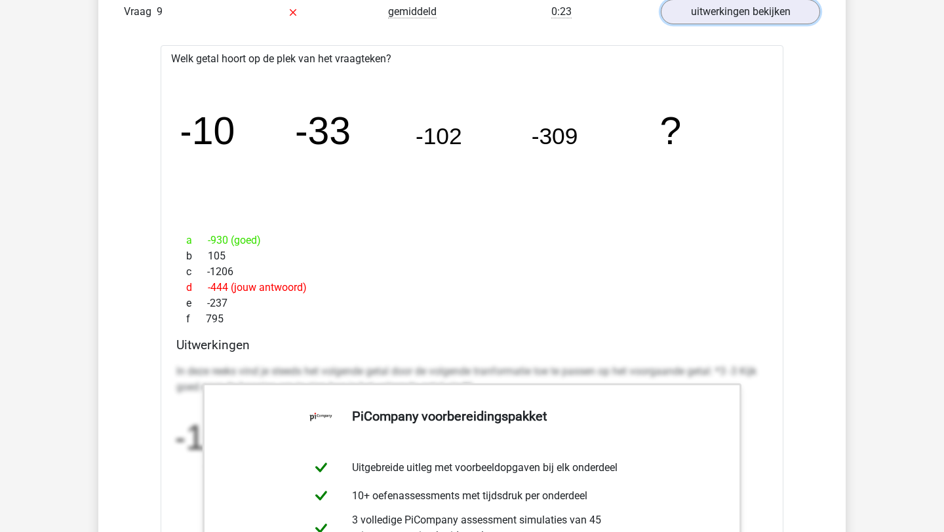
scroll to position [2980, 0]
click at [692, 17] on link "uitwerkingen bekijken" at bounding box center [740, 13] width 183 height 29
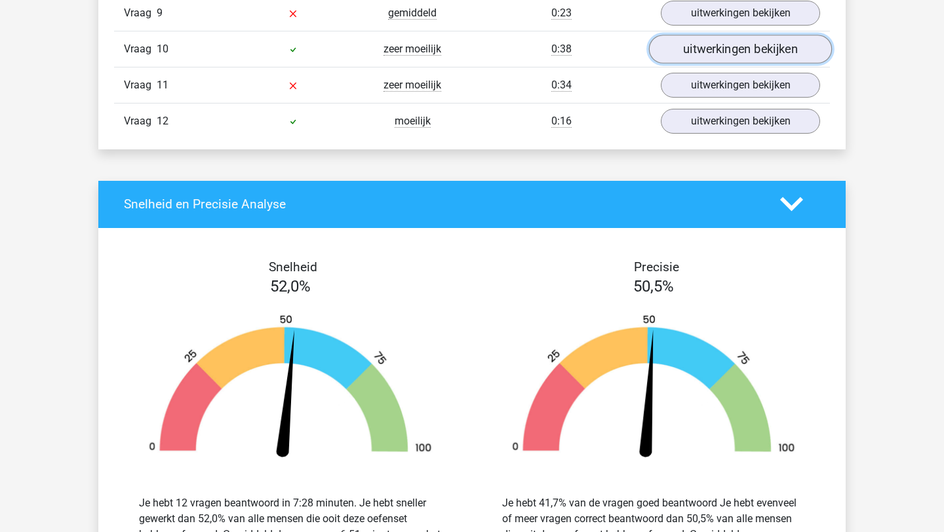
click at [698, 47] on link "uitwerkingen bekijken" at bounding box center [740, 49] width 183 height 29
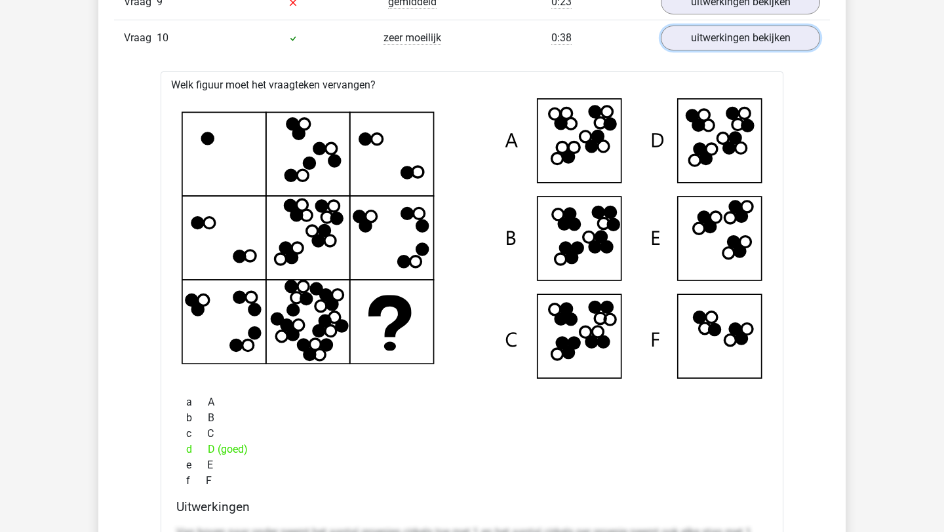
scroll to position [2996, 0]
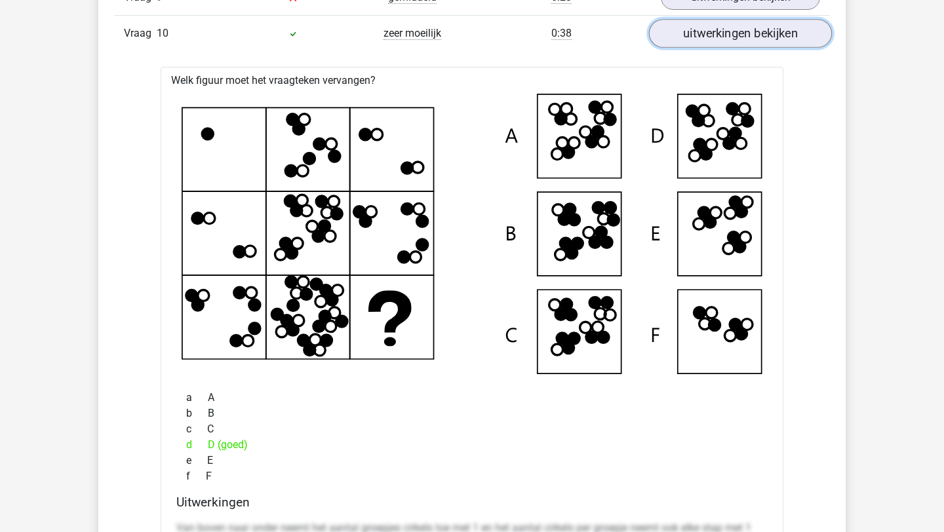
click at [698, 32] on link "uitwerkingen bekijken" at bounding box center [740, 33] width 183 height 29
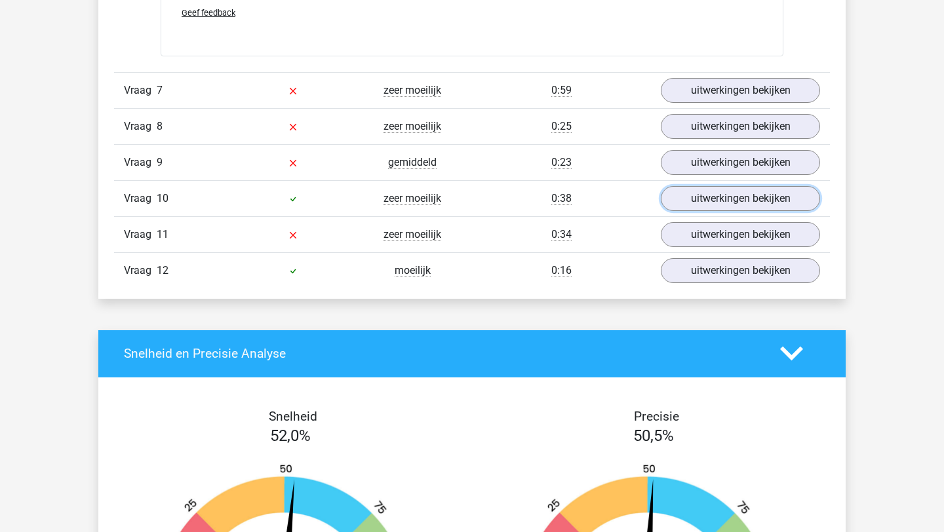
scroll to position [2834, 0]
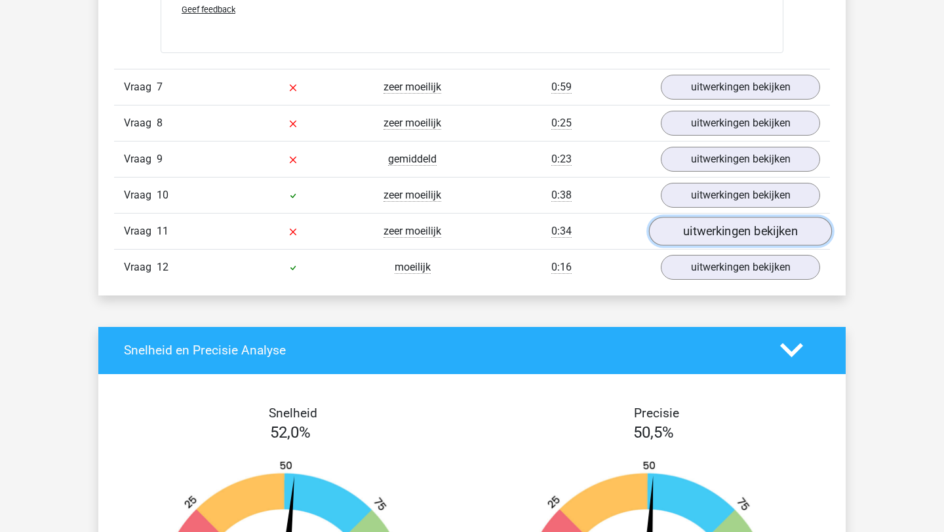
click at [701, 228] on link "uitwerkingen bekijken" at bounding box center [740, 231] width 183 height 29
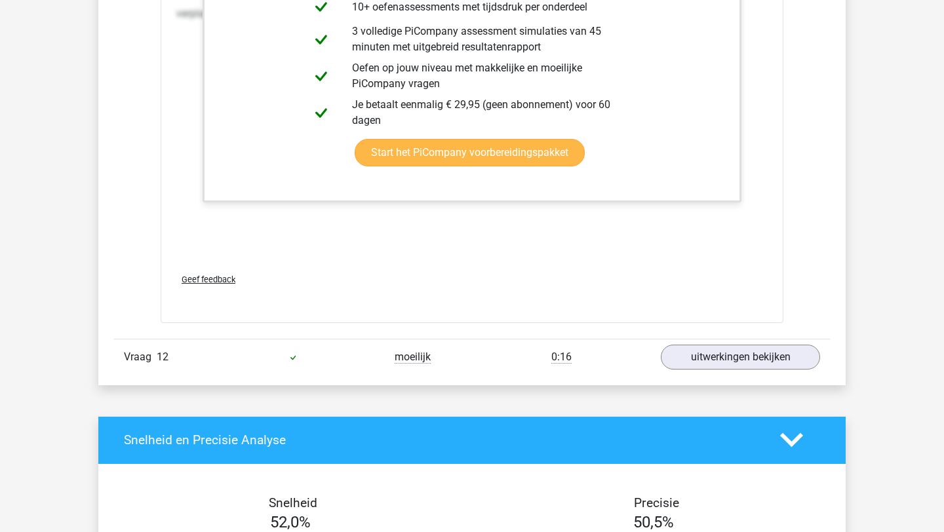
scroll to position [4297, 0]
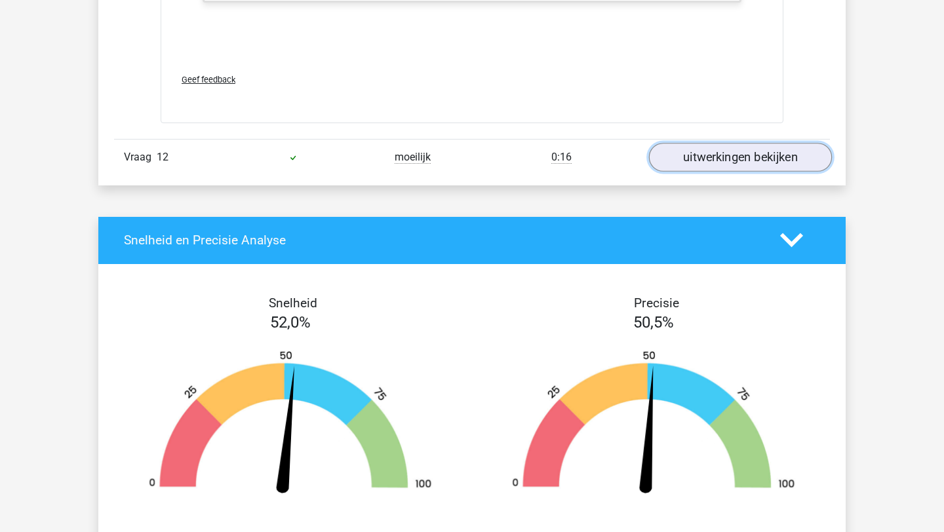
click at [709, 159] on link "uitwerkingen bekijken" at bounding box center [740, 157] width 183 height 29
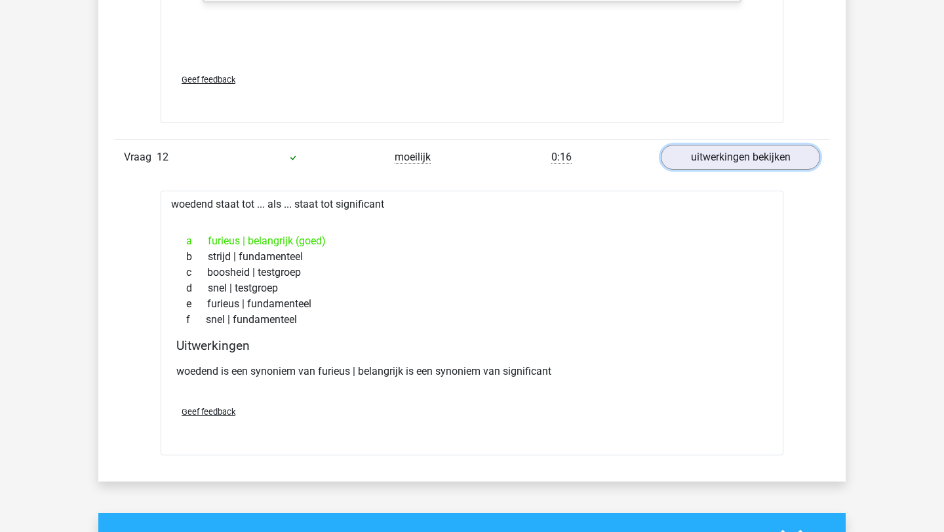
scroll to position [4458, 0]
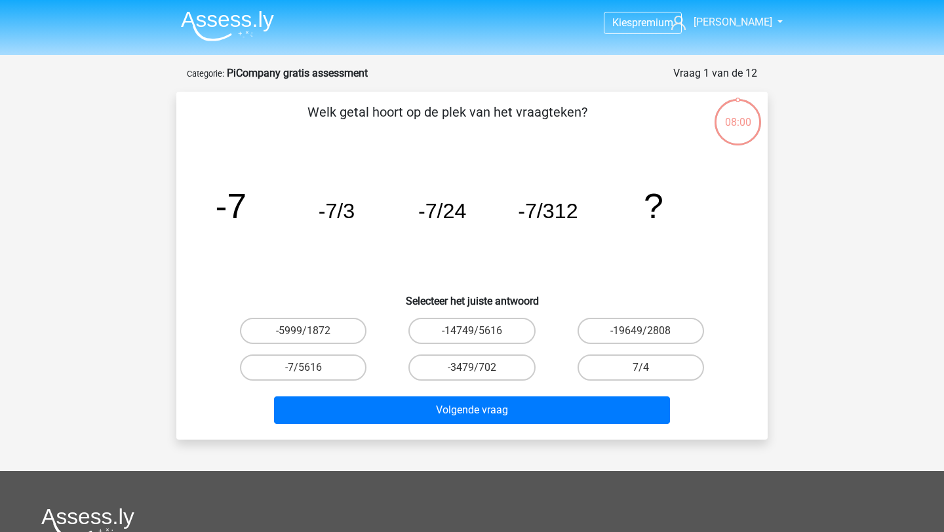
scroll to position [66, 0]
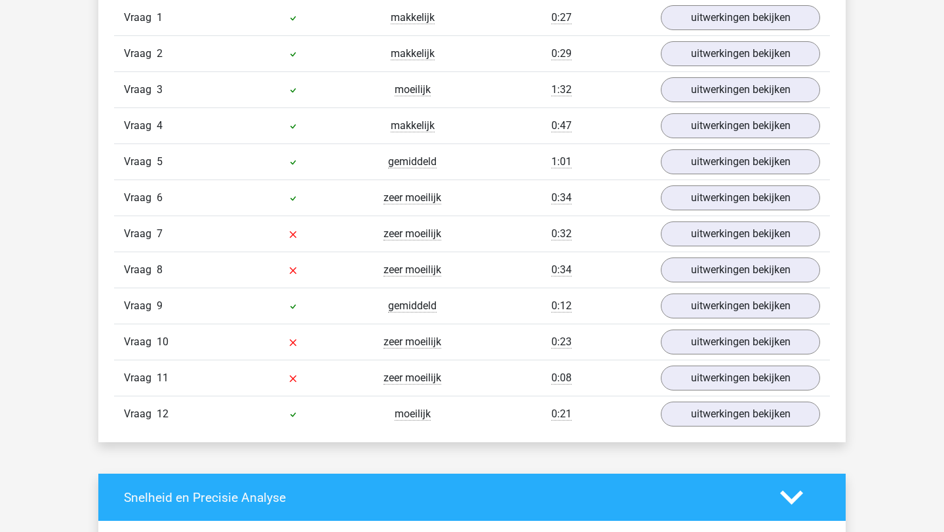
scroll to position [1519, 0]
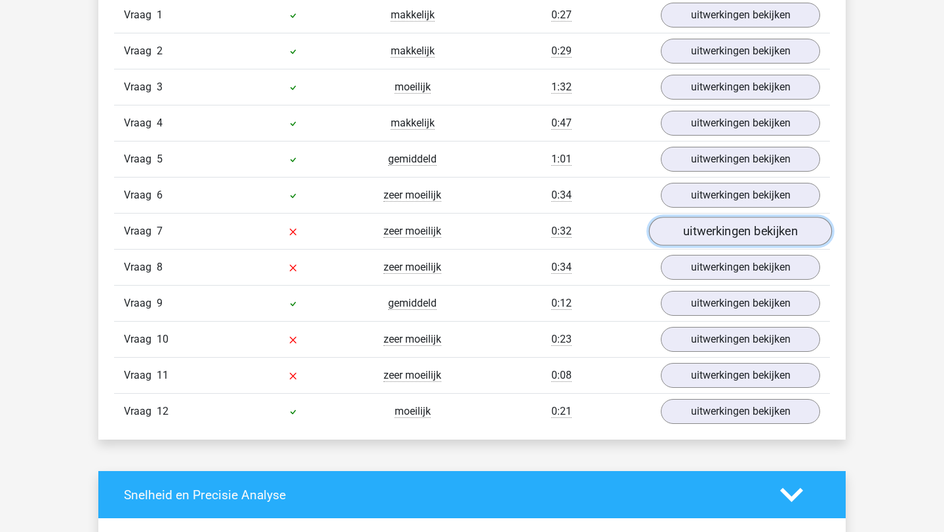
click at [729, 218] on link "uitwerkingen bekijken" at bounding box center [740, 232] width 183 height 29
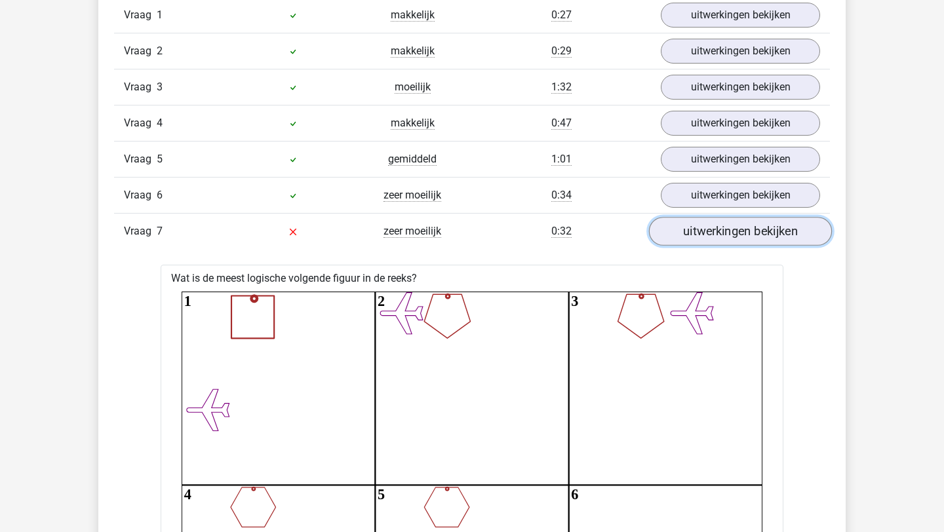
click at [721, 233] on link "uitwerkingen bekijken" at bounding box center [740, 232] width 183 height 29
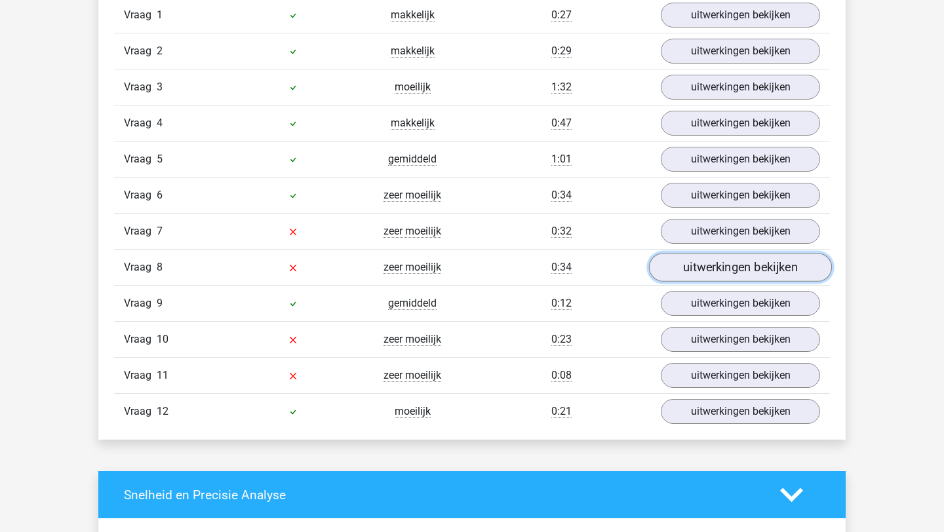
click at [721, 264] on link "uitwerkingen bekijken" at bounding box center [740, 268] width 183 height 29
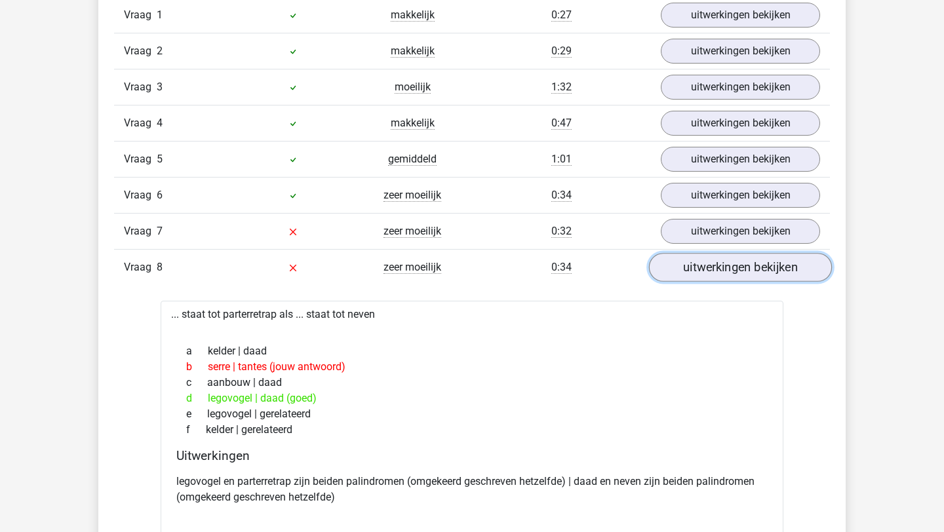
click at [721, 264] on link "uitwerkingen bekijken" at bounding box center [740, 268] width 183 height 29
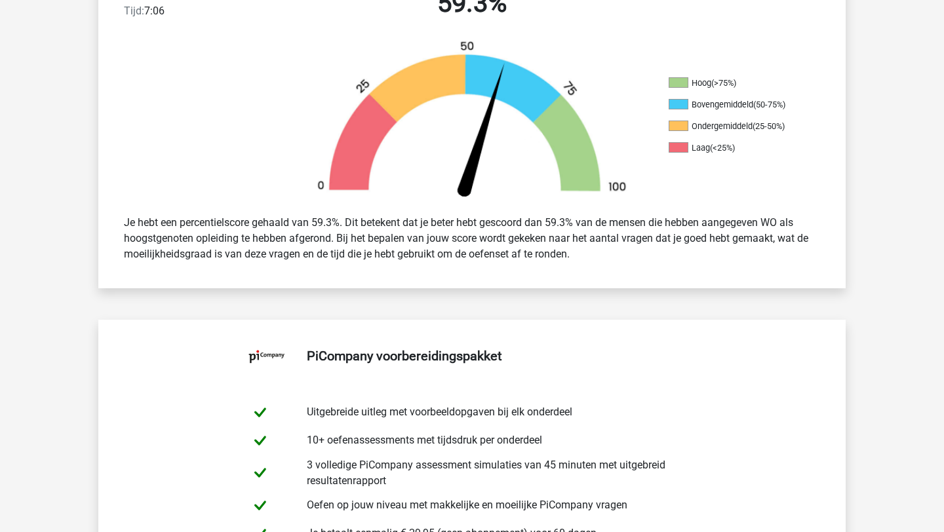
scroll to position [0, 0]
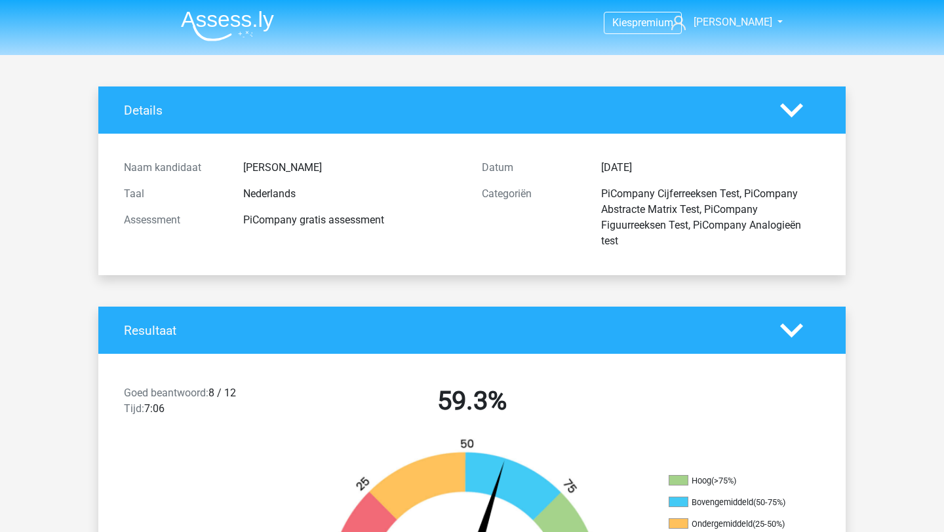
click at [243, 14] on img at bounding box center [227, 25] width 93 height 31
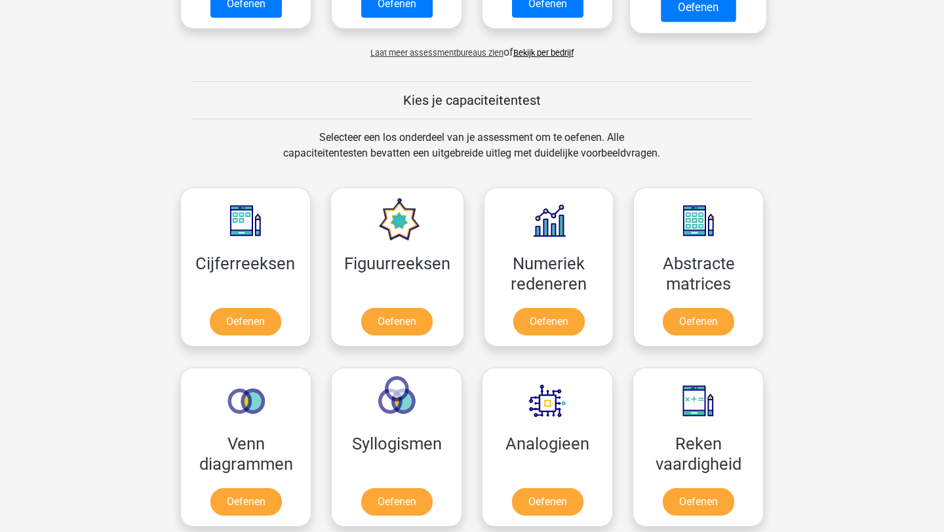
scroll to position [577, 0]
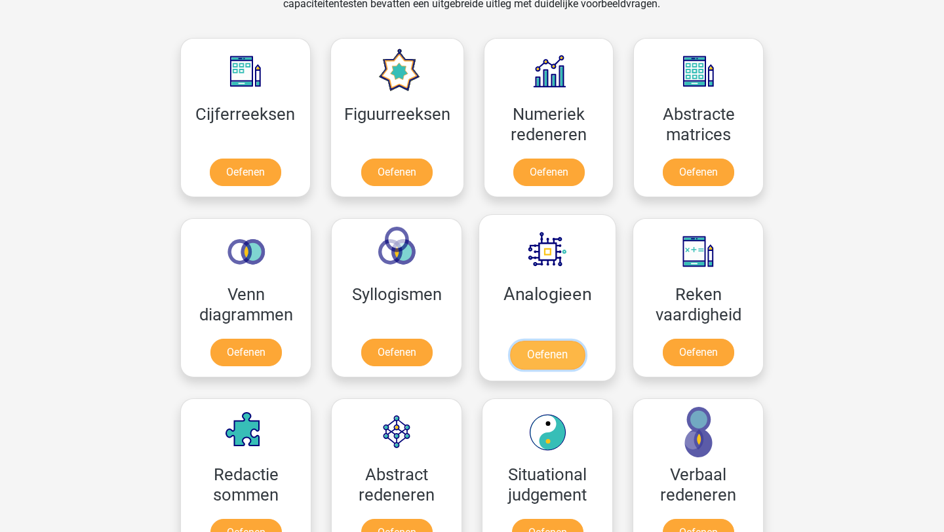
click at [567, 354] on link "Oefenen" at bounding box center [547, 355] width 75 height 29
